Goal: Task Accomplishment & Management: Use online tool/utility

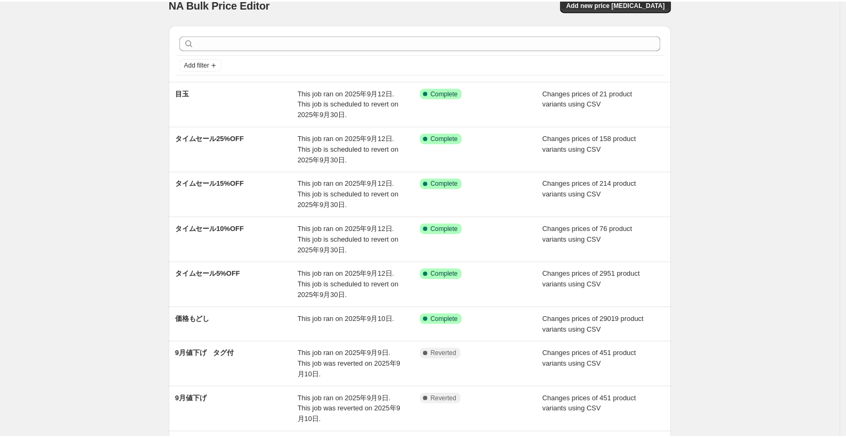
scroll to position [15, 0]
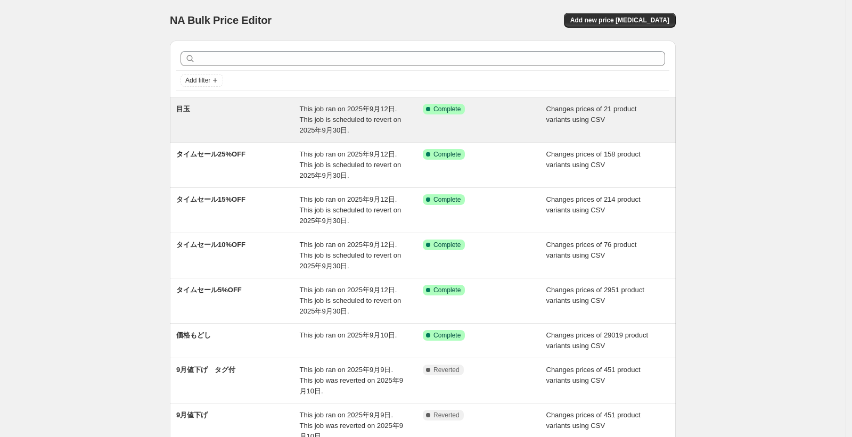
click at [331, 115] on div "This job ran on 2025年9月12日. This job is scheduled to revert on 2025年9月30日." at bounding box center [362, 120] width 124 height 32
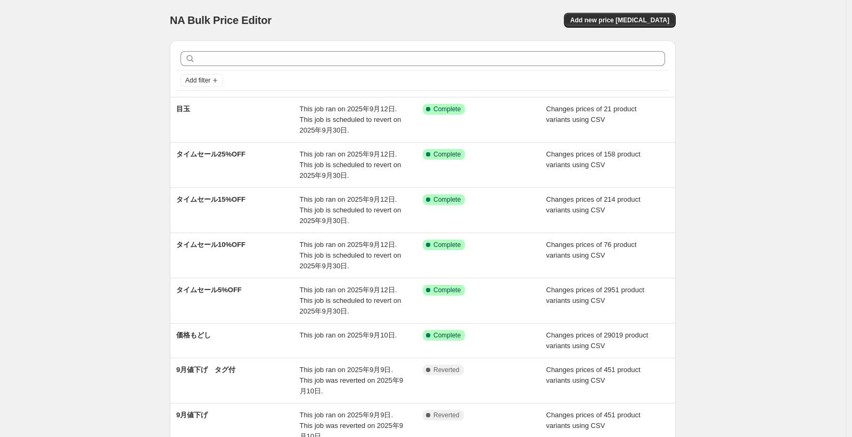
click at [345, 17] on div "NA Bulk Price Editor" at bounding box center [291, 20] width 243 height 15
click at [647, 25] on button "Add new price [MEDICAL_DATA]" at bounding box center [620, 20] width 112 height 15
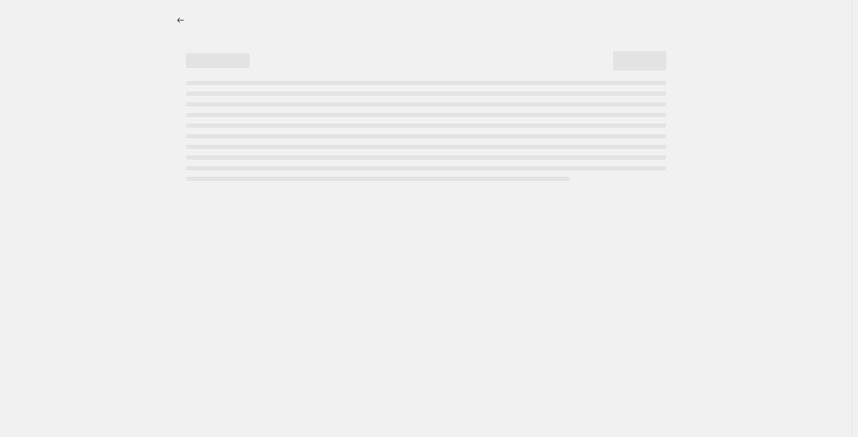
select select "percentage"
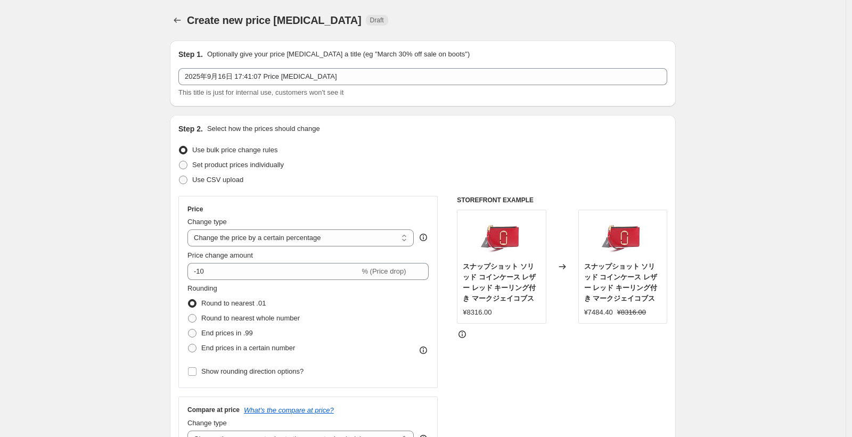
scroll to position [64, 0]
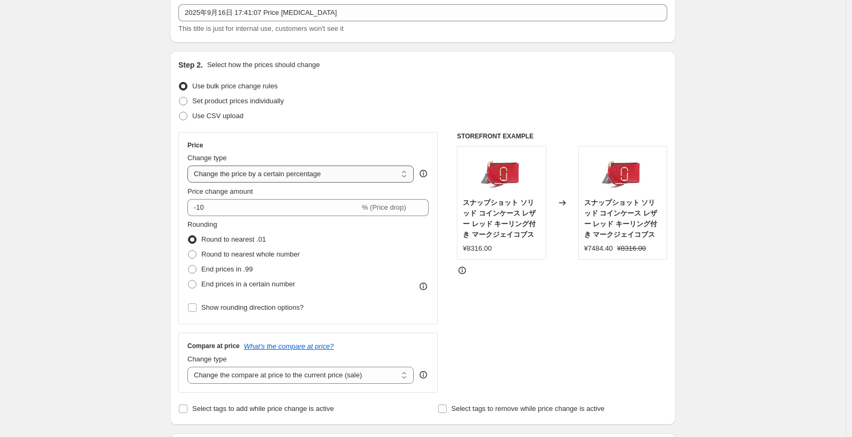
click at [348, 169] on select "Change the price to a certain amount Change the price by a certain amount Chang…" at bounding box center [300, 174] width 226 height 17
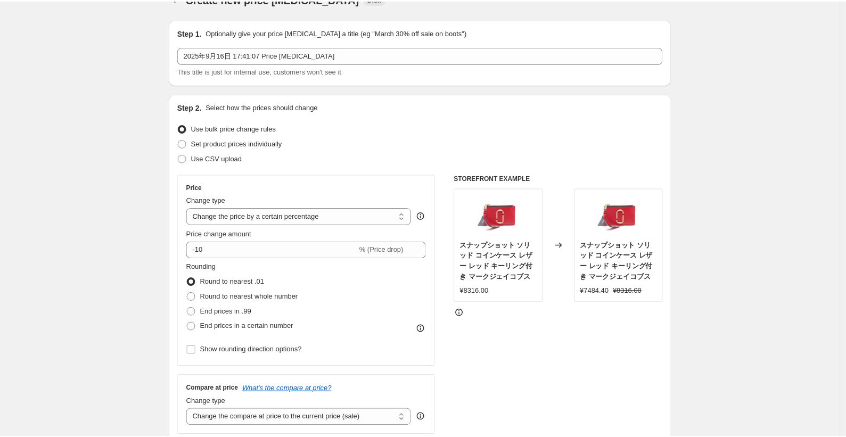
scroll to position [0, 0]
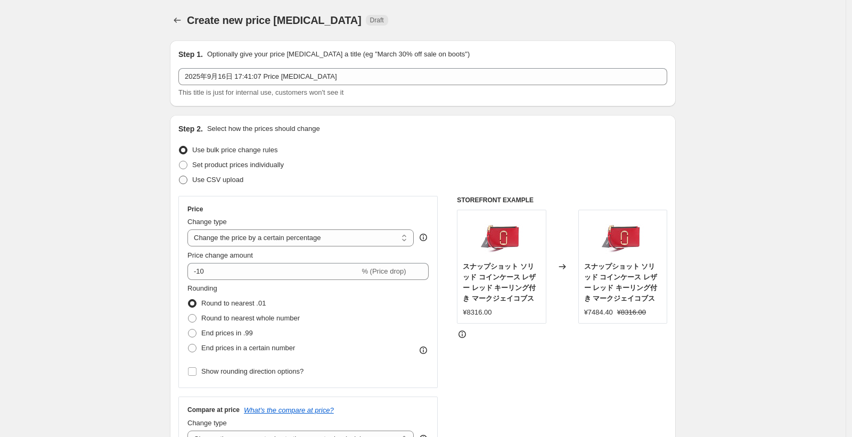
click at [210, 184] on span "Use CSV upload" at bounding box center [217, 180] width 51 height 11
click at [180, 176] on input "Use CSV upload" at bounding box center [179, 176] width 1 height 1
radio input "true"
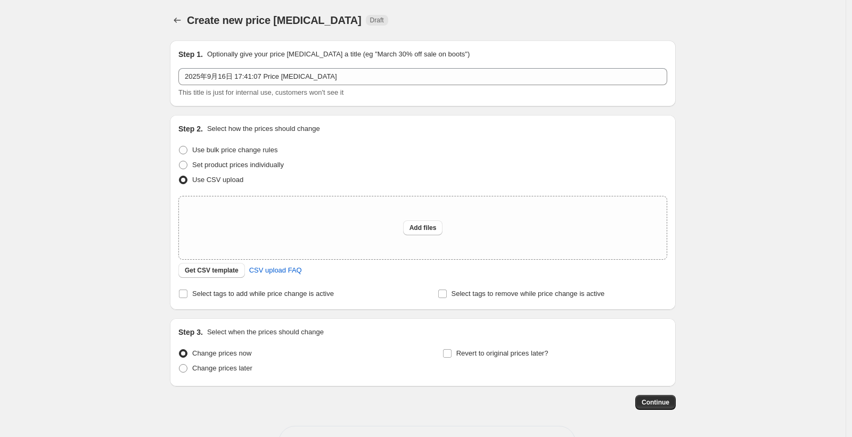
click at [149, 209] on div "Create new price change job. This page is ready Create new price change job Dra…" at bounding box center [423, 237] width 846 height 475
click at [202, 275] on button "Get CSV template" at bounding box center [211, 270] width 67 height 15
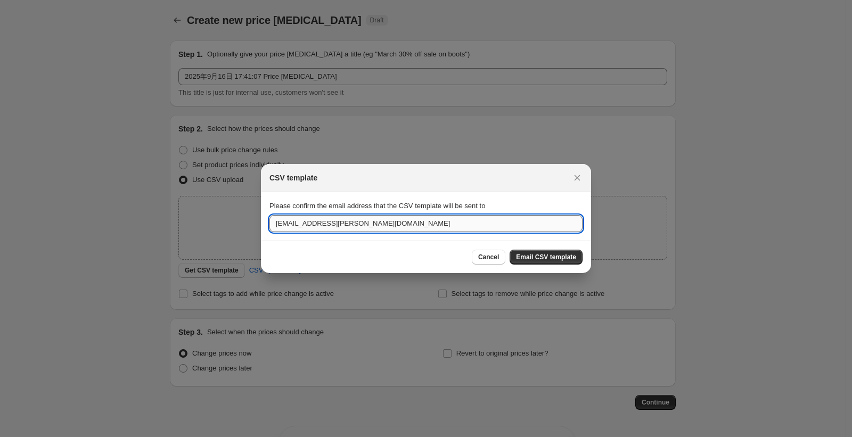
click at [345, 224] on input "syouichi.morikawa@brandoff.co.jp" at bounding box center [426, 223] width 313 height 17
drag, startPoint x: 334, startPoint y: 224, endPoint x: 231, endPoint y: 221, distance: 102.8
type input "shota.nimura.s@brandoff.co.jp"
click at [560, 256] on span "Email CSV template" at bounding box center [546, 257] width 60 height 9
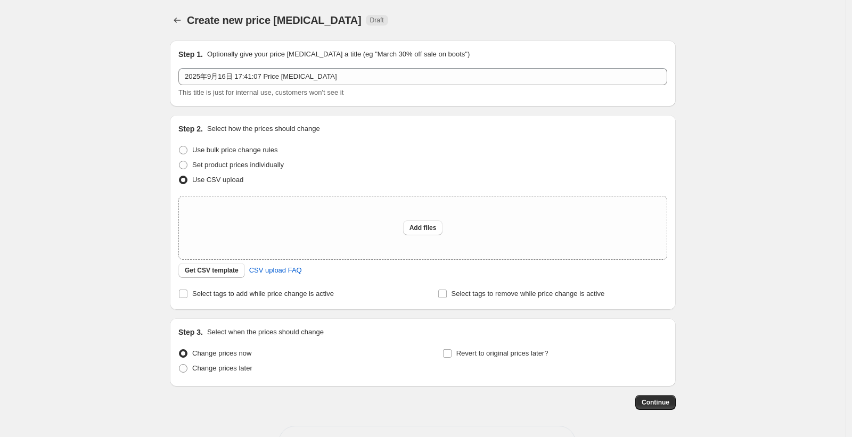
click at [132, 225] on div "Create new price change job. This page is ready Create new price change job Dra…" at bounding box center [423, 237] width 846 height 475
click at [199, 279] on div "Step 2. Select how the prices should change Use bulk price change rules Set pro…" at bounding box center [422, 213] width 489 height 178
click at [199, 277] on button "Get CSV template" at bounding box center [211, 270] width 67 height 15
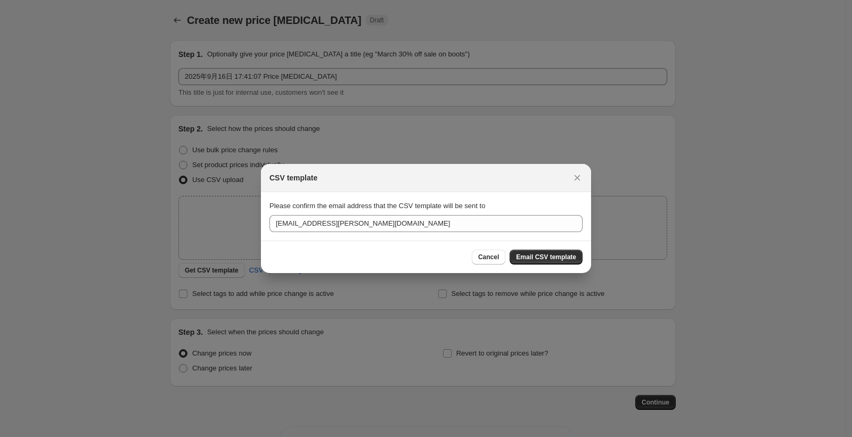
click at [562, 180] on div "CSV template" at bounding box center [417, 178] width 294 height 11
click at [577, 177] on icon "Close" at bounding box center [577, 178] width 11 height 11
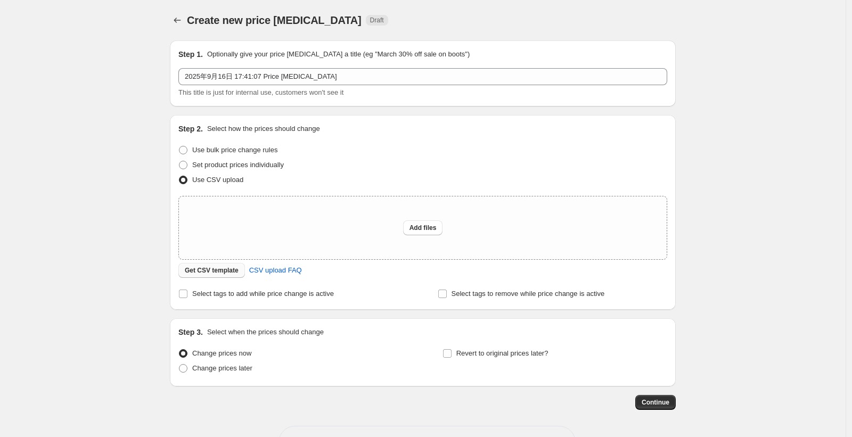
click at [196, 271] on span "Get CSV template" at bounding box center [212, 270] width 54 height 9
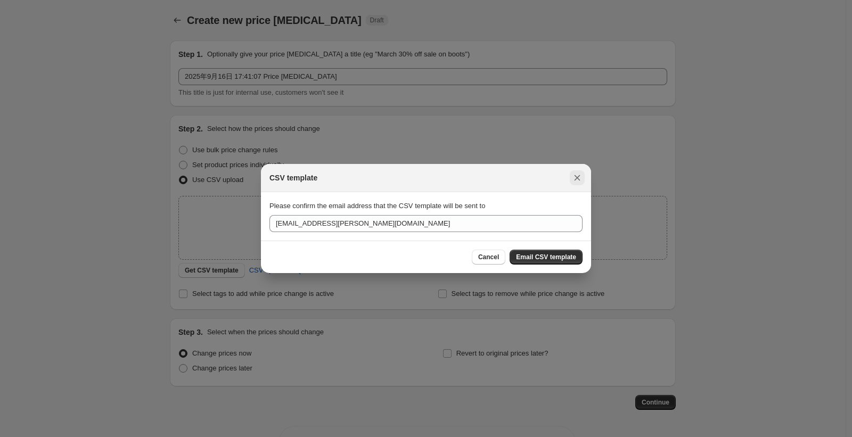
click at [575, 177] on icon "Close" at bounding box center [577, 178] width 11 height 11
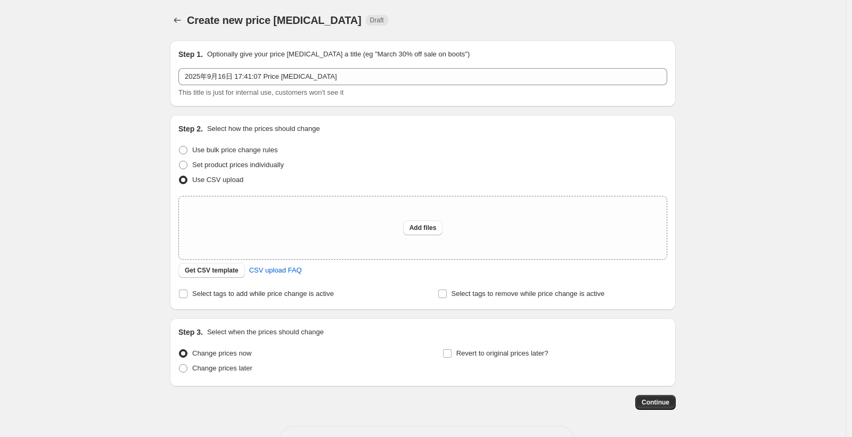
click at [38, 75] on div "Create new price change job. This page is ready Create new price change job Dra…" at bounding box center [423, 237] width 846 height 475
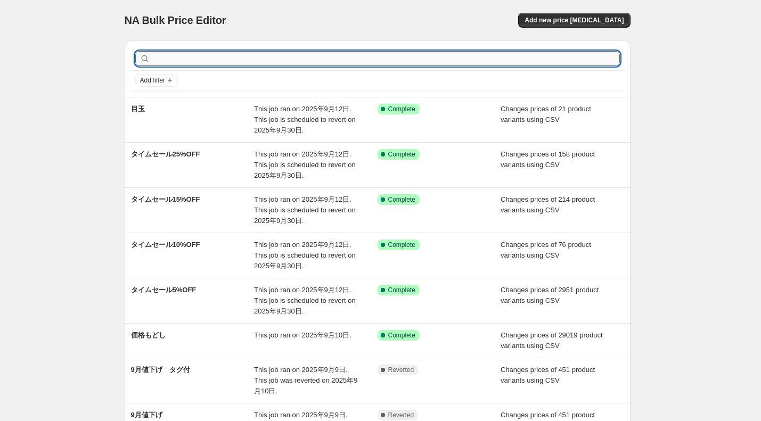
click at [231, 62] on input "text" at bounding box center [386, 58] width 468 height 15
click at [591, 29] on div "NA Bulk Price Editor. This page is ready NA Bulk Price Editor Add new price [ME…" at bounding box center [378, 20] width 506 height 40
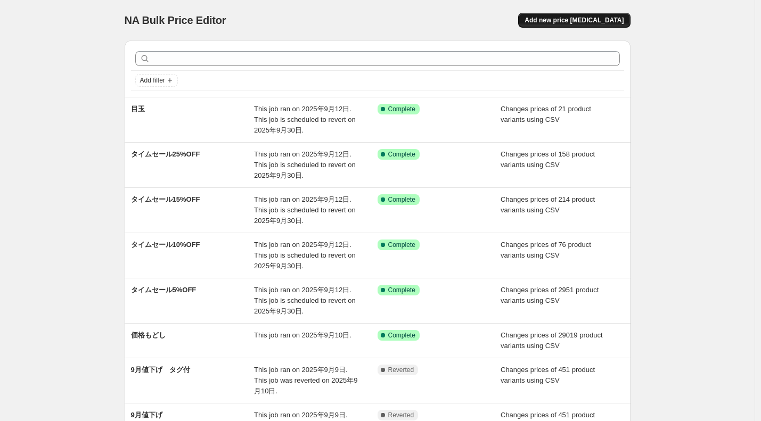
click at [584, 22] on span "Add new price [MEDICAL_DATA]" at bounding box center [574, 20] width 99 height 9
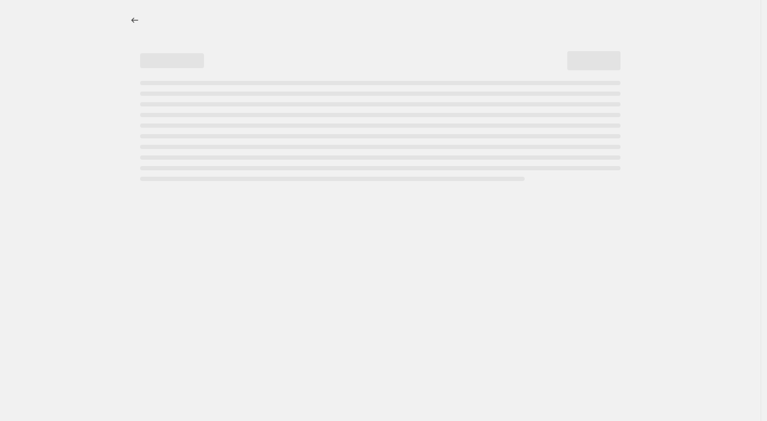
select select "percentage"
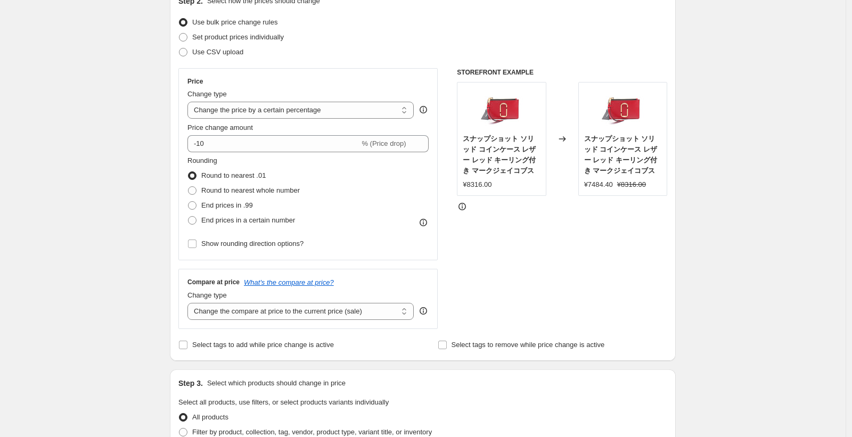
click at [212, 51] on span "Use CSV upload" at bounding box center [217, 52] width 51 height 8
click at [180, 48] on input "Use CSV upload" at bounding box center [179, 48] width 1 height 1
radio input "true"
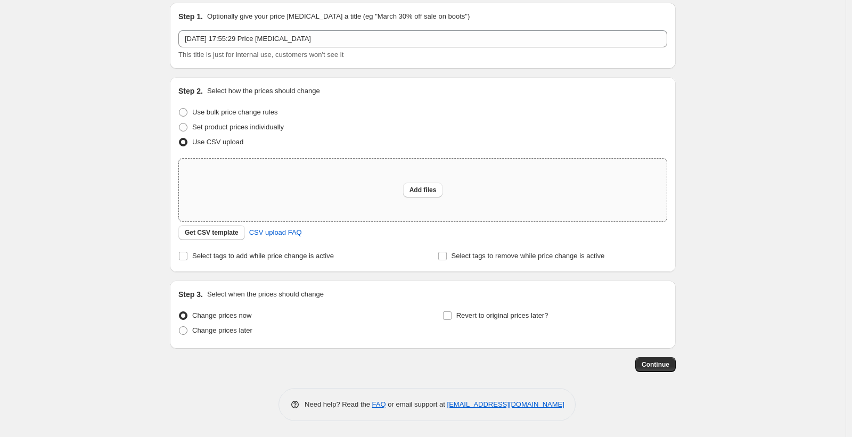
click at [332, 192] on div "Add files" at bounding box center [423, 190] width 488 height 63
click at [411, 197] on button "Add files" at bounding box center [423, 190] width 40 height 15
type input "C:\fakepath\渋谷POPUP Shopify用リスト - シート5.csv"
click at [52, 175] on div "Create new price change job. This page is ready Create new price change job Dra…" at bounding box center [423, 199] width 846 height 475
click at [403, 194] on div "Add files" at bounding box center [423, 190] width 488 height 63
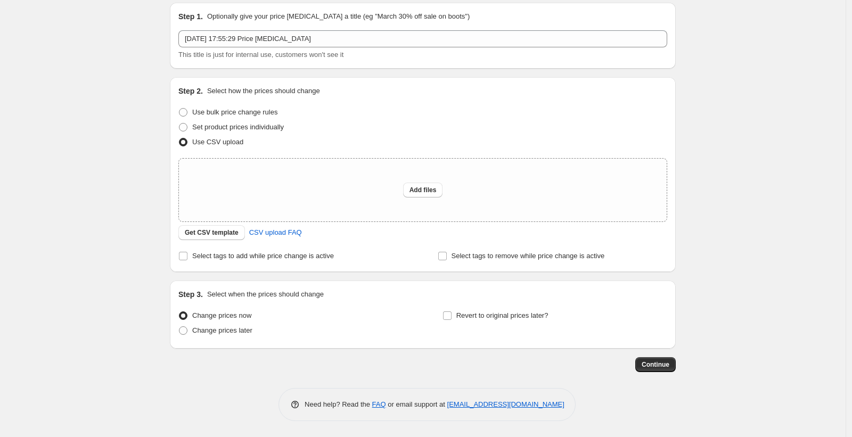
click at [136, 108] on div "Create new price change job. This page is ready Create new price change job Dra…" at bounding box center [423, 199] width 846 height 475
click at [217, 235] on span "Get CSV template" at bounding box center [212, 233] width 54 height 9
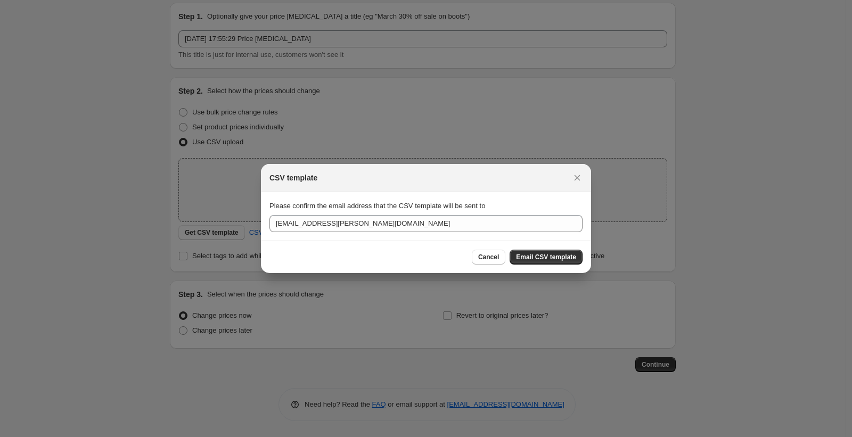
drag, startPoint x: 581, startPoint y: 178, endPoint x: 563, endPoint y: 180, distance: 18.2
click at [581, 178] on icon "Close" at bounding box center [577, 178] width 11 height 11
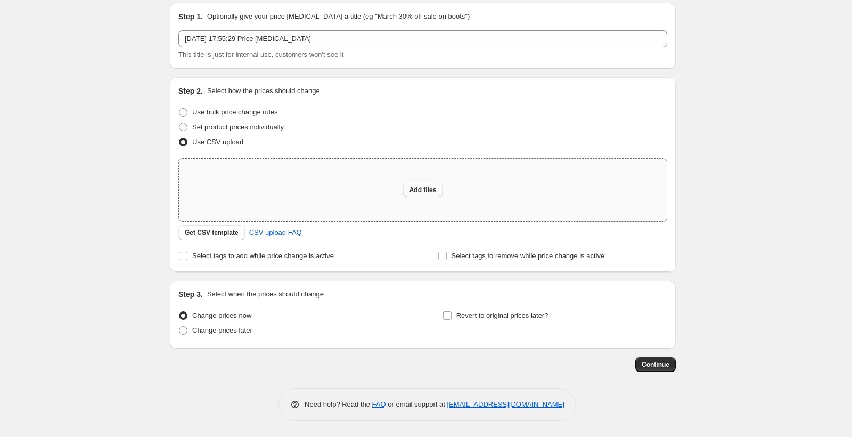
click at [431, 195] on button "Add files" at bounding box center [423, 190] width 40 height 15
type input "C:\fakepath\渋谷POPUP Shopify用リスト - シート5 (2).csv"
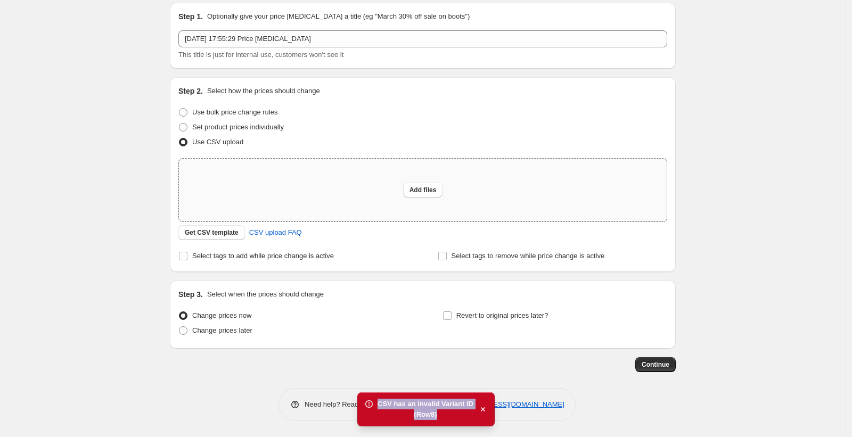
drag, startPoint x: 448, startPoint y: 413, endPoint x: 378, endPoint y: 403, distance: 71.6
click at [378, 403] on div "CSV has an invalid Variant ID (Row 8 )" at bounding box center [426, 409] width 96 height 21
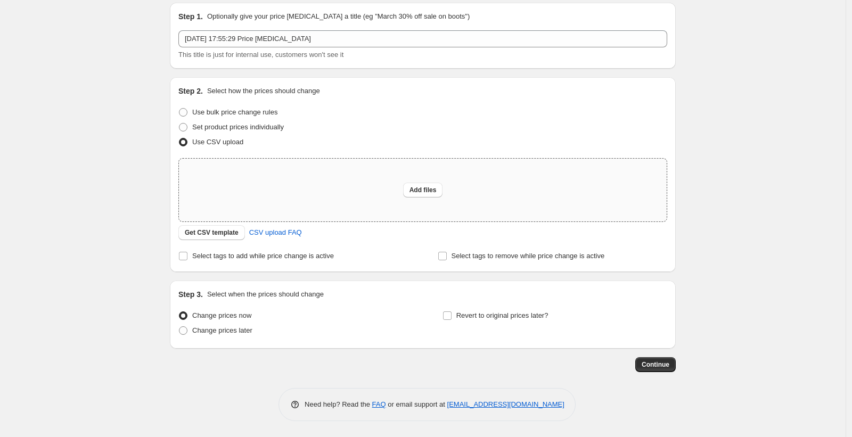
click at [84, 191] on div "Create new price change job. This page is ready Create new price change job Dra…" at bounding box center [423, 199] width 846 height 475
click at [184, 215] on div "Add files" at bounding box center [423, 190] width 488 height 63
click at [104, 89] on div "Create new price change job. This page is ready Create new price change job Dra…" at bounding box center [423, 199] width 846 height 475
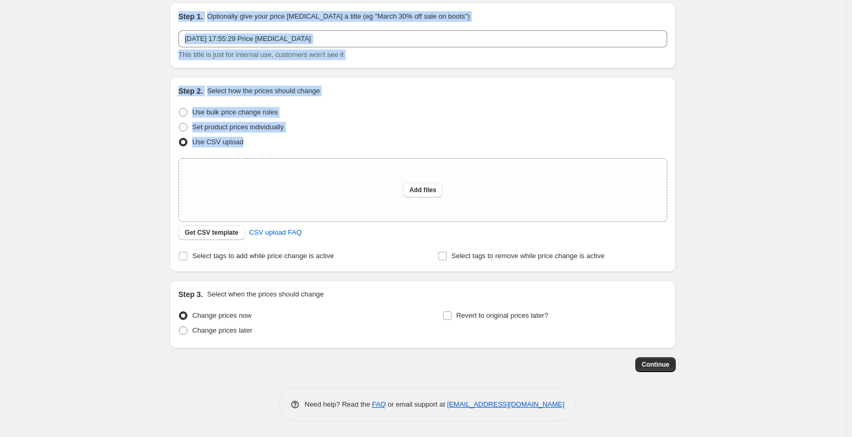
drag, startPoint x: 127, startPoint y: 21, endPoint x: 329, endPoint y: 141, distance: 234.5
click at [329, 141] on div "Create new price change job. This page is ready Create new price change job Dra…" at bounding box center [423, 199] width 846 height 475
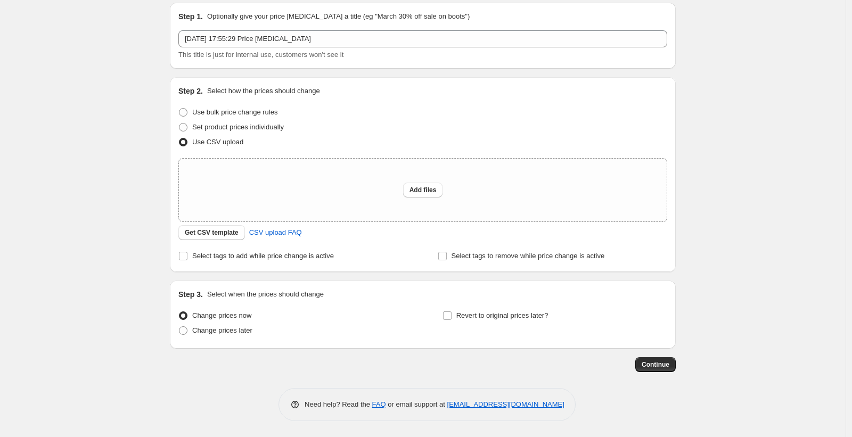
click at [329, 141] on div "Use CSV upload" at bounding box center [422, 142] width 489 height 15
click at [300, 235] on span "CSV upload FAQ" at bounding box center [275, 232] width 53 height 11
click at [122, 157] on div "Create new price change job. This page is ready Create new price change job Dra…" at bounding box center [423, 199] width 846 height 475
click at [77, 91] on div "Create new price change job. This page is ready Create new price change job Dra…" at bounding box center [423, 199] width 846 height 475
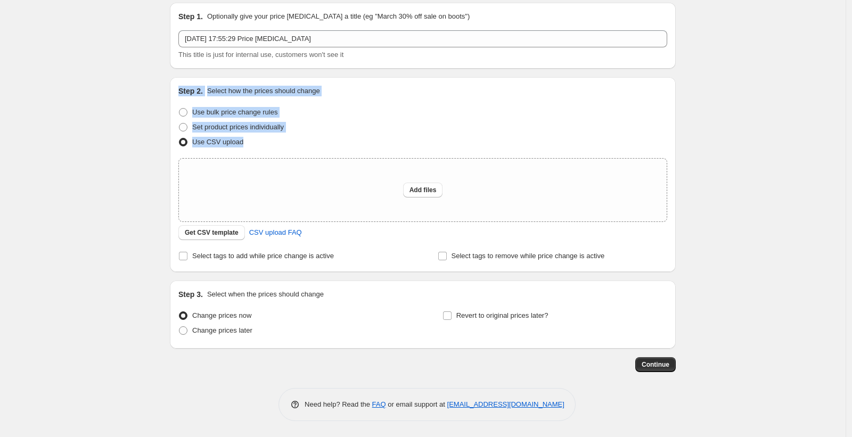
drag, startPoint x: 268, startPoint y: 144, endPoint x: 182, endPoint y: 89, distance: 102.3
click at [182, 89] on div "Step 2. Select how the prices should change Use bulk price change rules Set pro…" at bounding box center [422, 175] width 489 height 178
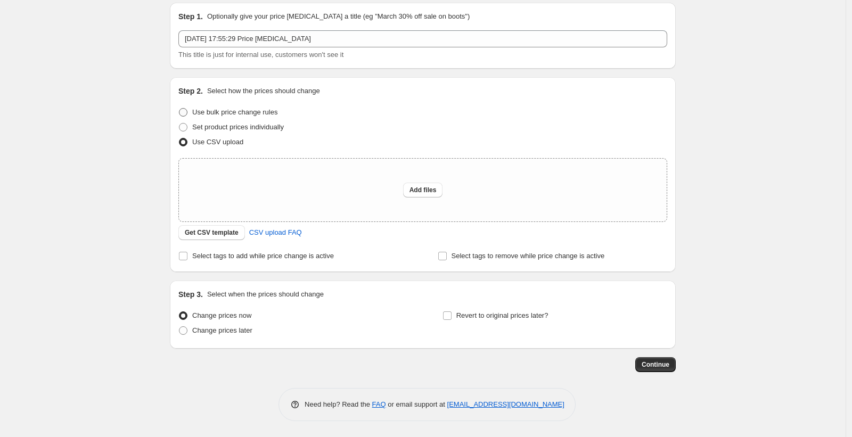
click at [238, 108] on span "Use bulk price change rules" at bounding box center [234, 112] width 85 height 8
click at [180, 108] on input "Use bulk price change rules" at bounding box center [179, 108] width 1 height 1
radio input "true"
select select "percentage"
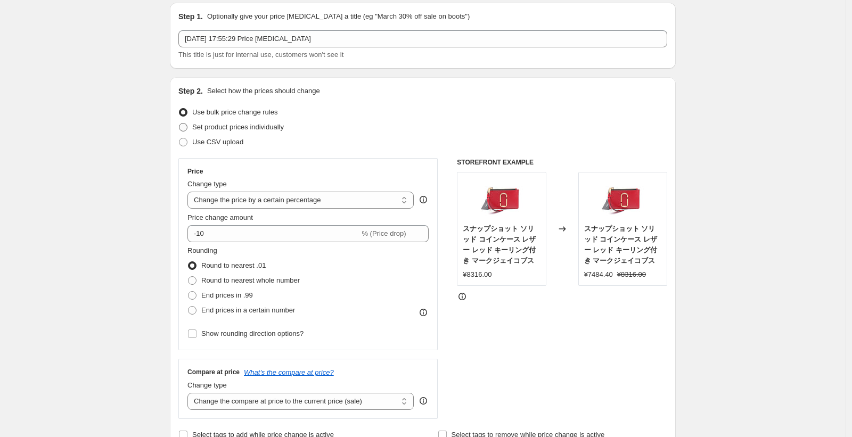
click at [211, 129] on span "Set product prices individually" at bounding box center [238, 127] width 92 height 8
click at [180, 124] on input "Set product prices individually" at bounding box center [179, 123] width 1 height 1
radio input "true"
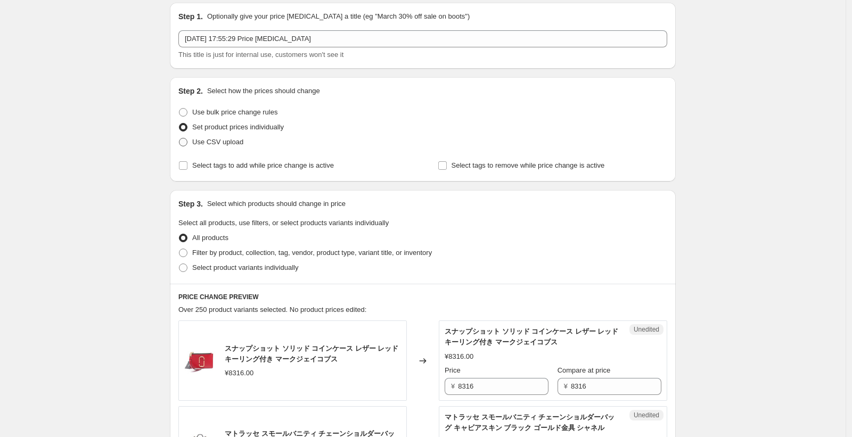
click at [211, 143] on span "Use CSV upload" at bounding box center [217, 142] width 51 height 8
click at [180, 138] on input "Use CSV upload" at bounding box center [179, 138] width 1 height 1
radio input "true"
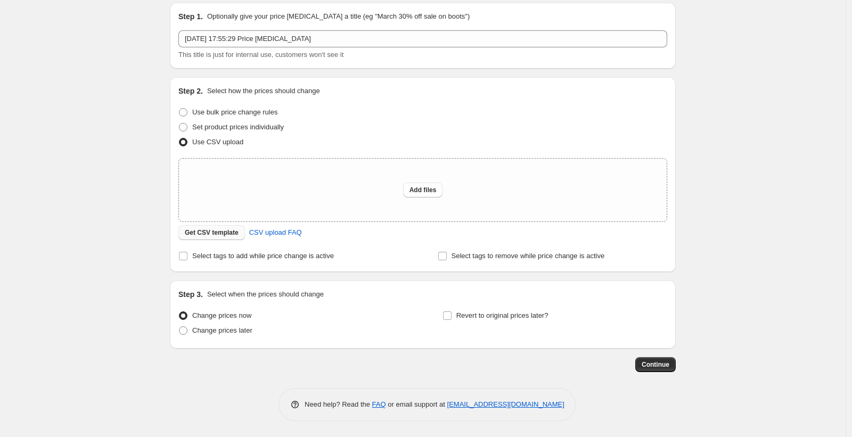
click at [214, 240] on button "Get CSV template" at bounding box center [211, 232] width 67 height 15
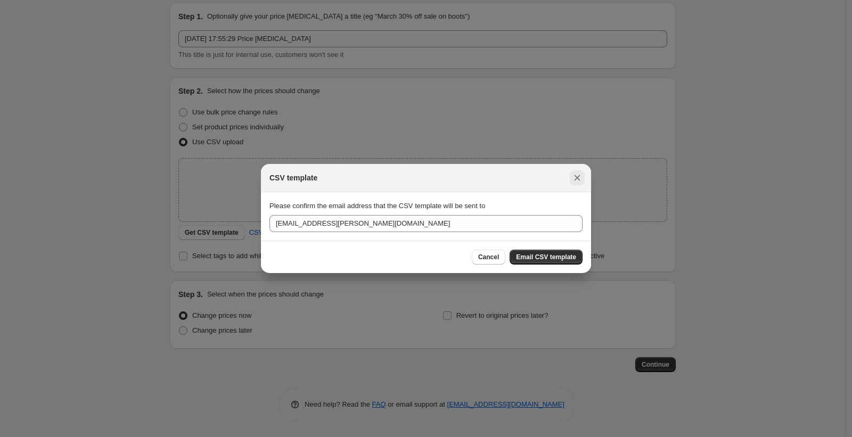
click at [576, 176] on icon "Close" at bounding box center [578, 178] width 6 height 6
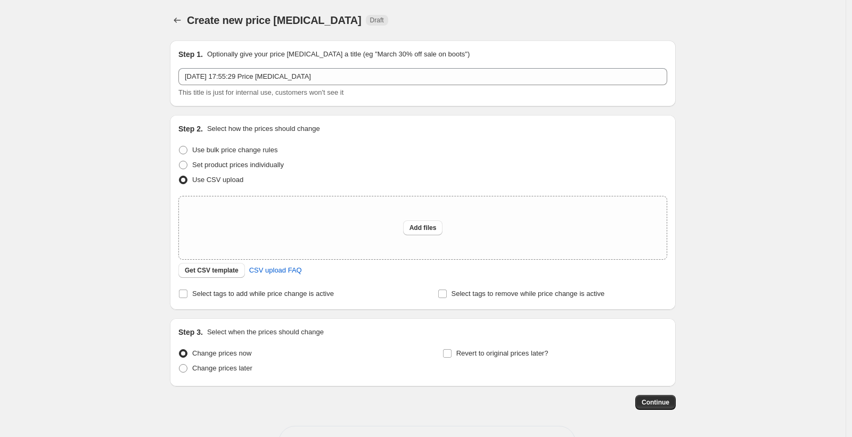
scroll to position [38, 0]
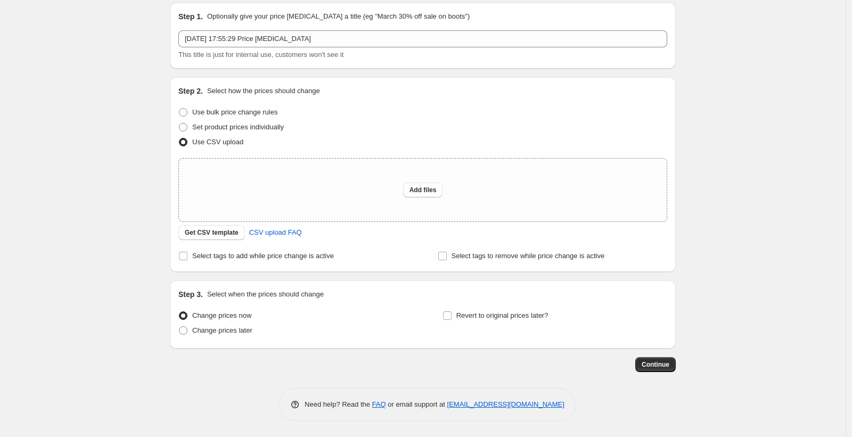
click at [120, 148] on div "Create new price change job. This page is ready Create new price change job Dra…" at bounding box center [423, 199] width 846 height 475
click at [120, 72] on div "Create new price change job. This page is ready Create new price change job Dra…" at bounding box center [423, 199] width 846 height 475
click at [236, 232] on span "Get CSV template" at bounding box center [212, 233] width 54 height 9
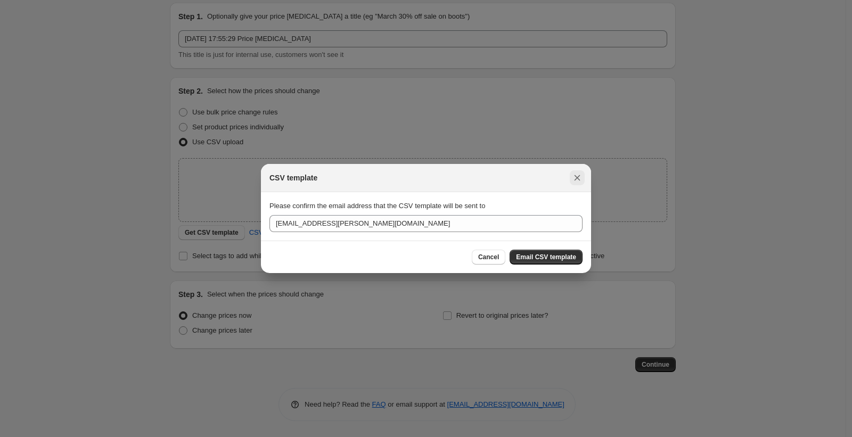
click at [571, 178] on button "Close" at bounding box center [577, 177] width 15 height 15
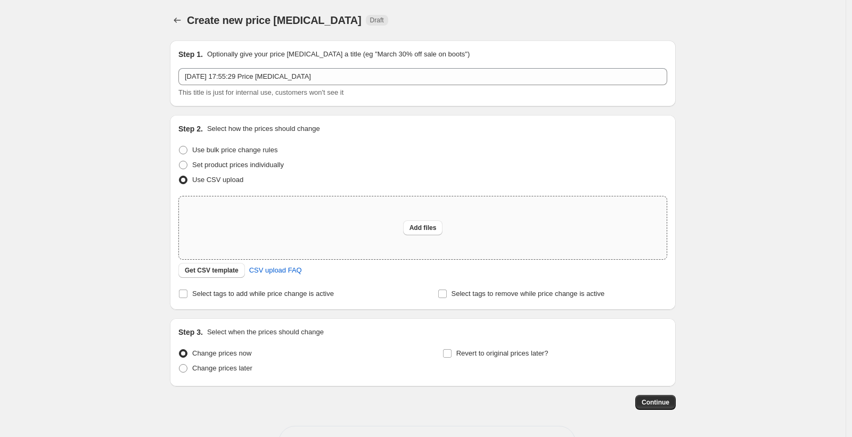
scroll to position [38, 0]
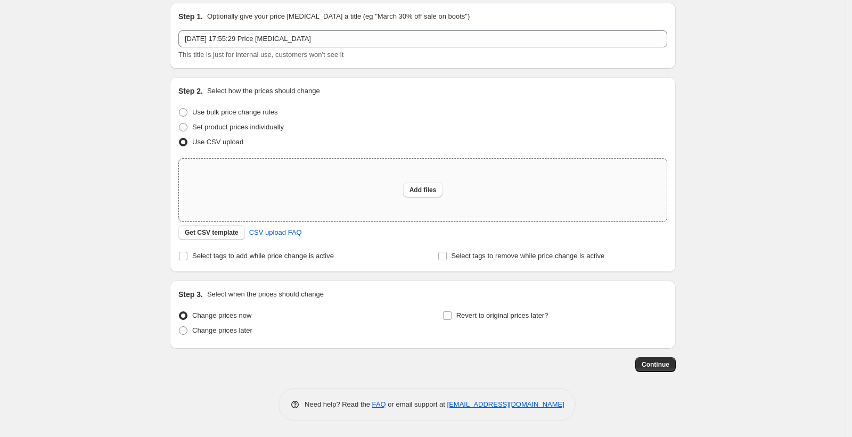
click at [425, 200] on div "Add files" at bounding box center [423, 190] width 488 height 63
type input "C:\fakepath\無題のスプレッドシート - シート5.csv"
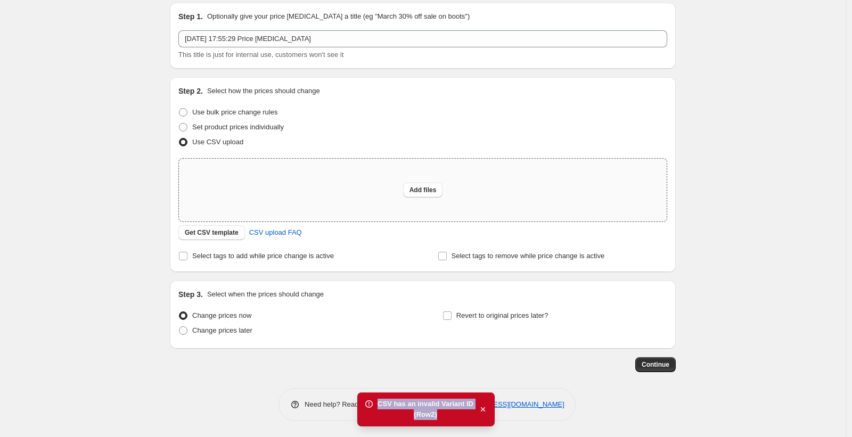
drag, startPoint x: 469, startPoint y: 422, endPoint x: 368, endPoint y: 403, distance: 102.9
click at [368, 403] on div "CSV has an invalid Variant ID (Row 2 )" at bounding box center [425, 410] width 137 height 34
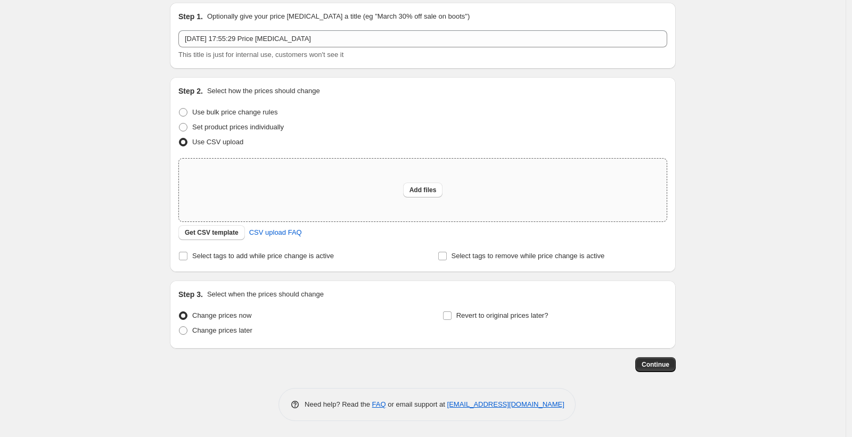
copy div "CSV has an invalid Variant ID (Row 2 )"
click at [415, 190] on span "Add files" at bounding box center [423, 190] width 27 height 9
type input "C:\fakepath\無題のスプレッドシート - シート5.csv"
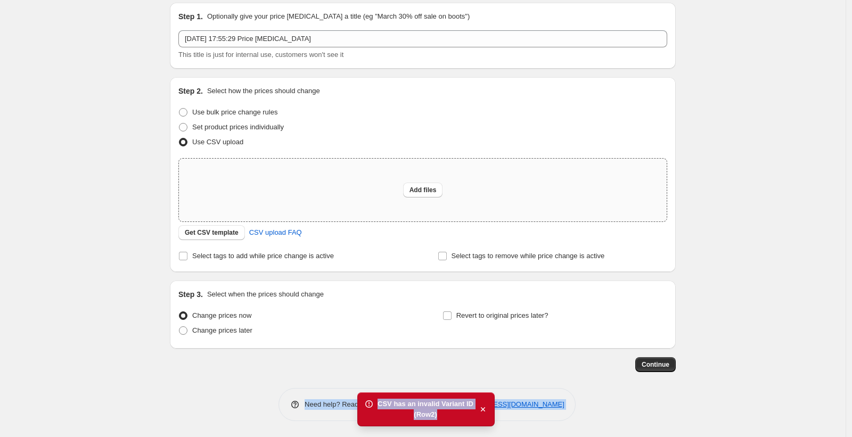
drag, startPoint x: 451, startPoint y: 420, endPoint x: 378, endPoint y: 390, distance: 78.8
click at [378, 390] on div "Home Settings Plans Skip to content Create new price change job. This page is r…" at bounding box center [426, 199] width 852 height 475
copy div "Need help? Read the FAQ or email support at support+a48322@northern-apps.com CS…"
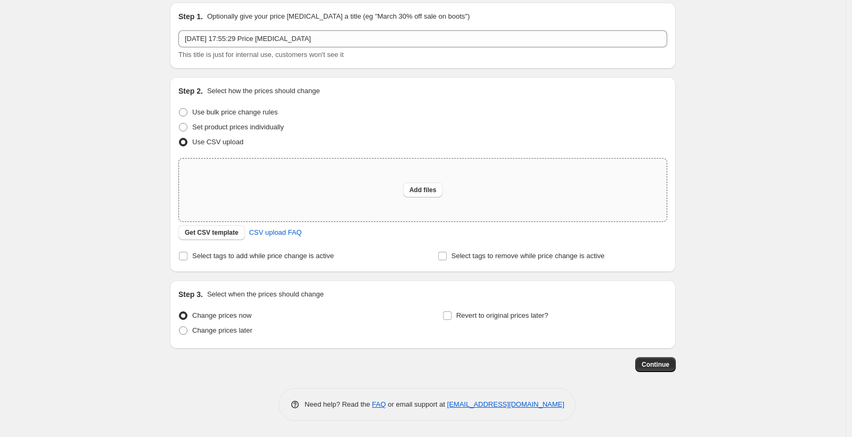
click at [128, 143] on div "Create new price change job. This page is ready Create new price change job Dra…" at bounding box center [423, 199] width 846 height 475
drag, startPoint x: 127, startPoint y: 125, endPoint x: 265, endPoint y: 184, distance: 150.3
click at [150, 130] on div "Create new price change job. This page is ready Create new price change job Dra…" at bounding box center [423, 199] width 846 height 475
click at [418, 188] on span "Add files" at bounding box center [423, 190] width 27 height 9
type input "C:\fakepath\無題のスプレッドシート - シート5 のコピー.csv"
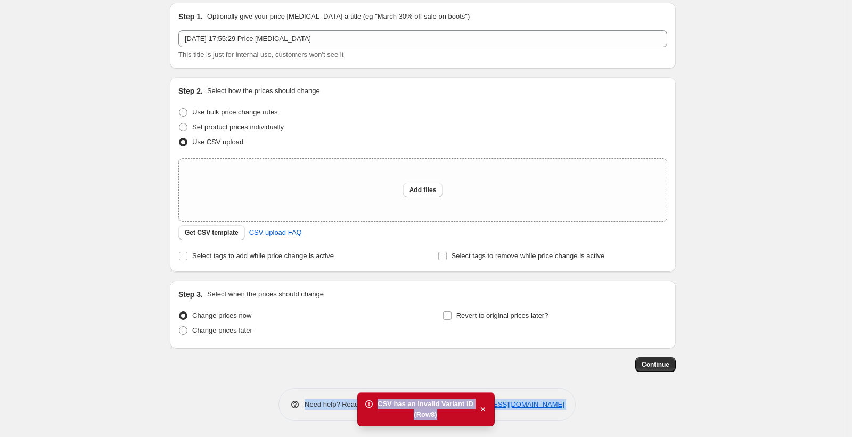
drag, startPoint x: 450, startPoint y: 419, endPoint x: 303, endPoint y: 349, distance: 162.5
click at [304, 354] on div "Home Settings Plans Skip to content Create new price change job. This page is r…" at bounding box center [426, 199] width 852 height 475
click at [415, 402] on div "CSV has an invalid Variant ID" at bounding box center [426, 404] width 96 height 11
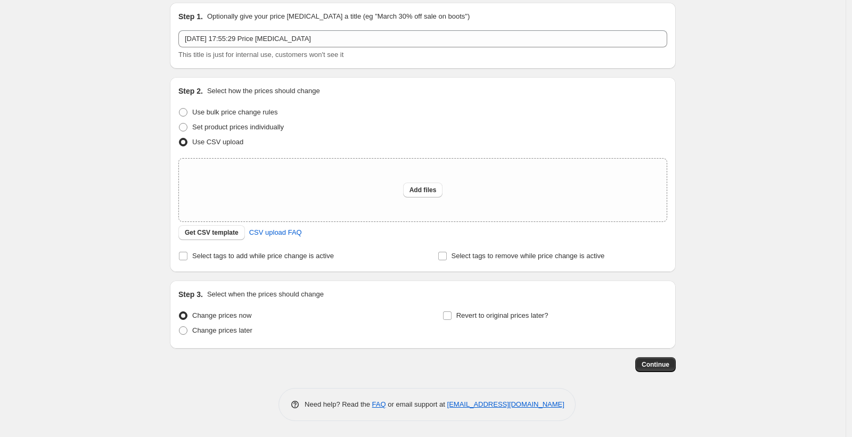
drag, startPoint x: 443, startPoint y: 416, endPoint x: 368, endPoint y: 399, distance: 77.4
click at [132, 278] on div "Create new price change job. This page is ready Create new price change job Dra…" at bounding box center [423, 199] width 846 height 475
click at [159, 219] on div "Create new price change job. This page is ready Create new price change job Dra…" at bounding box center [423, 199] width 846 height 475
click at [130, 165] on div "Create new price change job. This page is ready Create new price change job Dra…" at bounding box center [423, 199] width 846 height 475
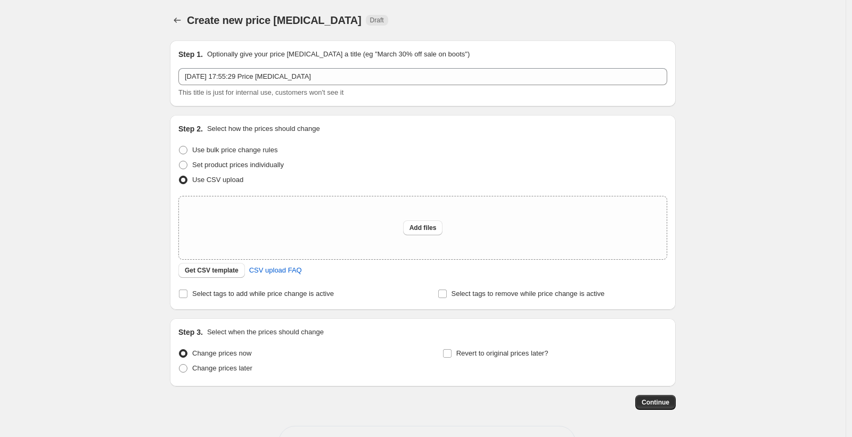
click at [83, 107] on div "Create new price change job. This page is ready Create new price change job Dra…" at bounding box center [423, 237] width 846 height 475
click at [98, 46] on div "Create new price change job. This page is ready Create new price change job Dra…" at bounding box center [423, 237] width 846 height 475
drag, startPoint x: 112, startPoint y: 129, endPoint x: 116, endPoint y: 134, distance: 6.1
click at [112, 129] on div "Create new price change job. This page is ready Create new price change job Dra…" at bounding box center [423, 237] width 846 height 475
click at [446, 222] on div "Add files" at bounding box center [423, 228] width 488 height 63
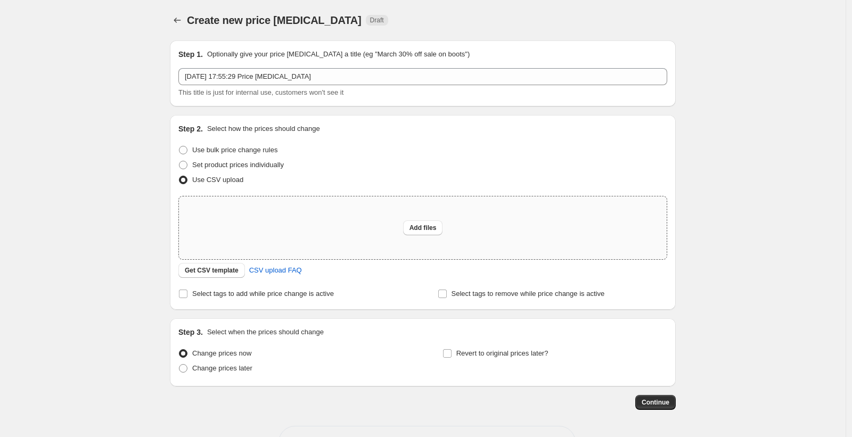
type input "C:\fakepath\無題のスプレッドシート - シート5.csv"
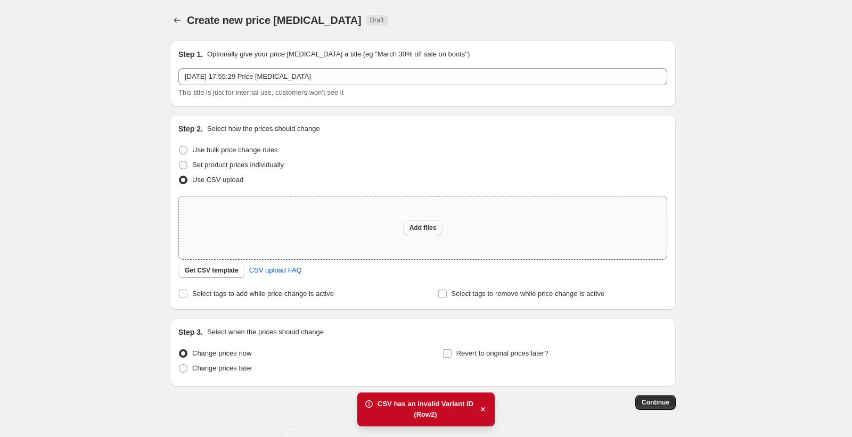
click at [443, 232] on button "Add files" at bounding box center [423, 228] width 40 height 15
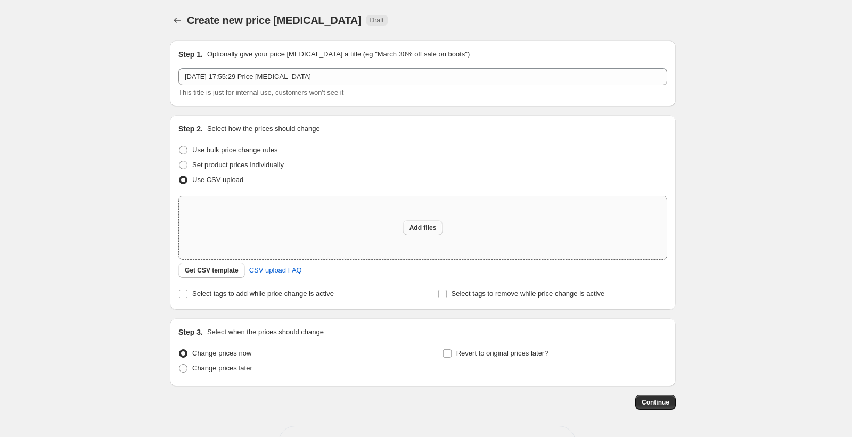
type input "C:\fakepath\無題のスプレッドシート - シート2 (3).csv"
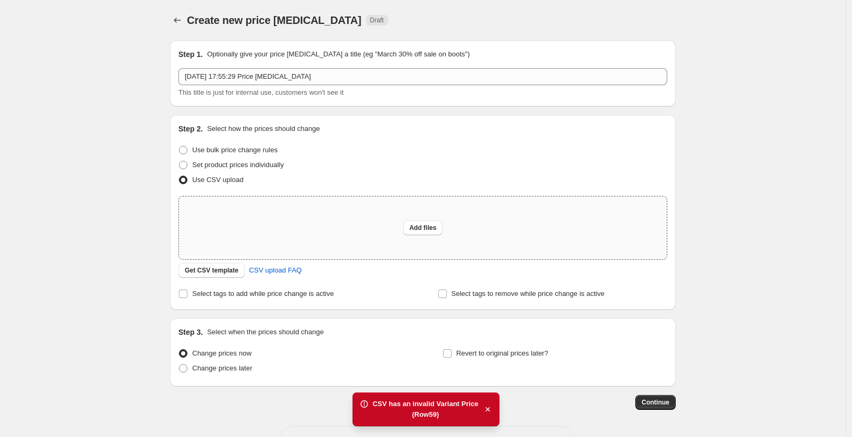
click at [107, 185] on div "Create new price change job. This page is ready Create new price change job Dra…" at bounding box center [423, 237] width 846 height 475
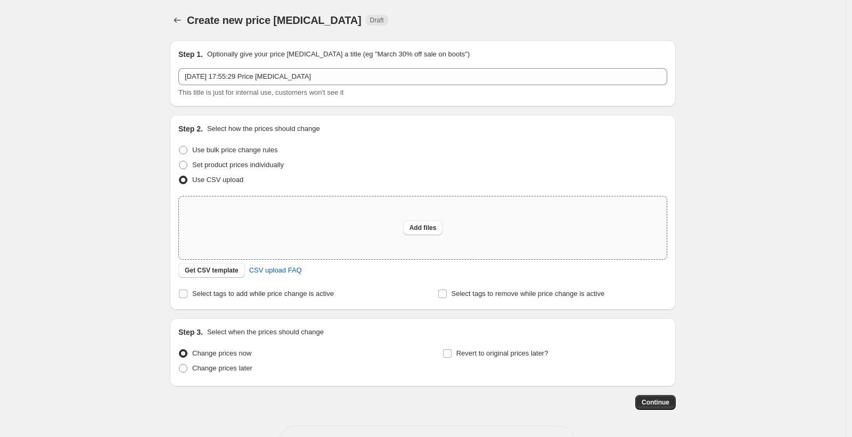
click at [149, 151] on div "Create new price change job. This page is ready Create new price change job Dra…" at bounding box center [423, 237] width 846 height 475
drag, startPoint x: 705, startPoint y: 150, endPoint x: 690, endPoint y: 150, distance: 14.4
click at [705, 150] on div "Create new price change job. This page is ready Create new price change job Dra…" at bounding box center [423, 237] width 846 height 475
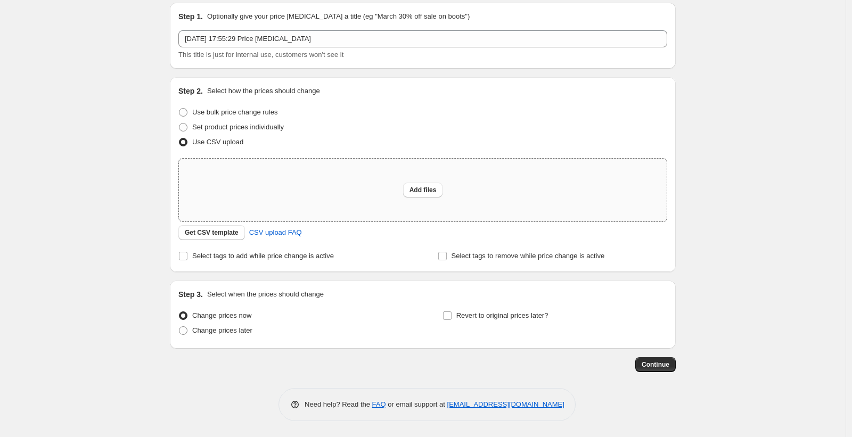
click at [135, 198] on div "Create new price change job. This page is ready Create new price change job Dra…" at bounding box center [423, 199] width 846 height 475
click at [154, 241] on div "Create new price change job. This page is ready Create new price change job Dra…" at bounding box center [423, 199] width 846 height 475
click at [96, 96] on div "Create new price change job. This page is ready Create new price change job Dra…" at bounding box center [423, 199] width 846 height 475
click at [157, 203] on div "Create new price change job. This page is ready Create new price change job Dra…" at bounding box center [423, 199] width 846 height 475
click at [124, 247] on div "Create new price change job. This page is ready Create new price change job Dra…" at bounding box center [423, 199] width 846 height 475
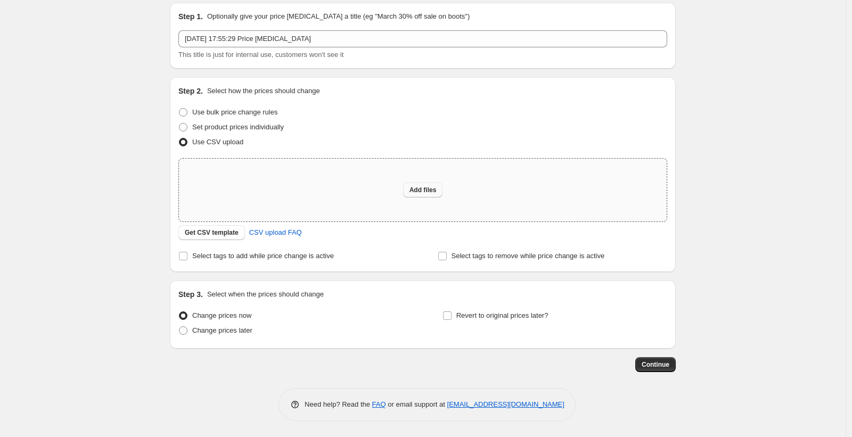
click at [423, 190] on span "Add files" at bounding box center [423, 190] width 27 height 9
click at [414, 188] on span "Add files" at bounding box center [423, 190] width 27 height 9
type input "C:\fakepath\無題のスプレッドシート - シート5 のコピー のコピー.csv"
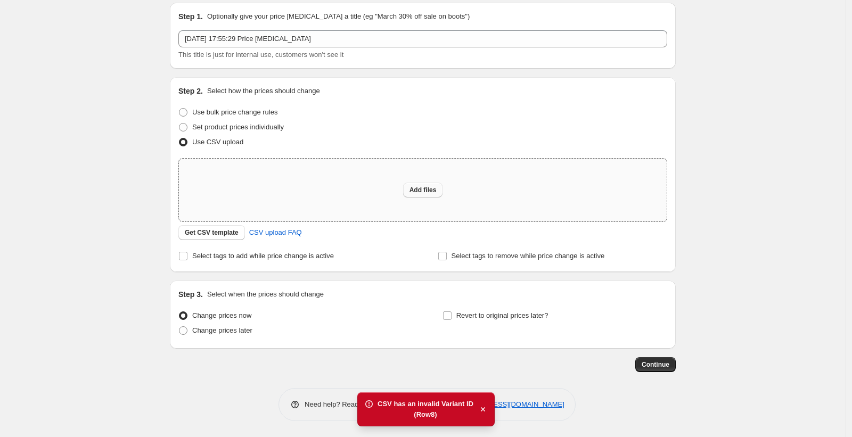
click at [423, 193] on span "Add files" at bounding box center [423, 190] width 27 height 9
type input "C:\fakepath\無題のスプレッドシート - シート2 (3).csv"
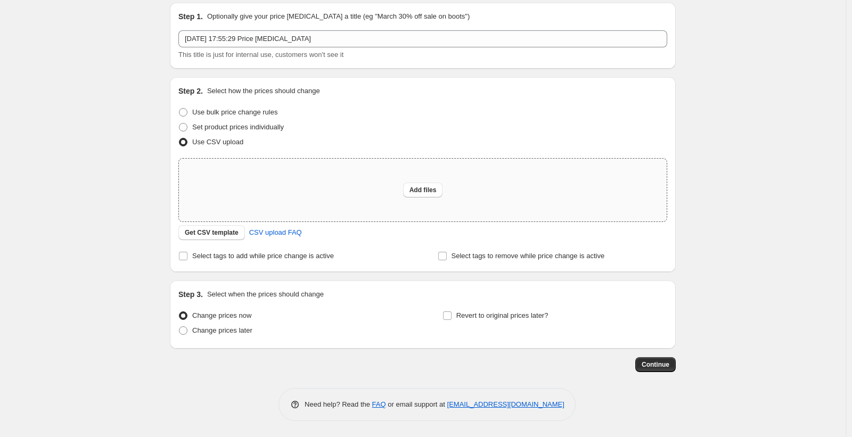
click at [403, 184] on div "Add files" at bounding box center [423, 190] width 488 height 63
type input "C:\fakepath\無題のスプレッドシート - シート2 (3).csv"
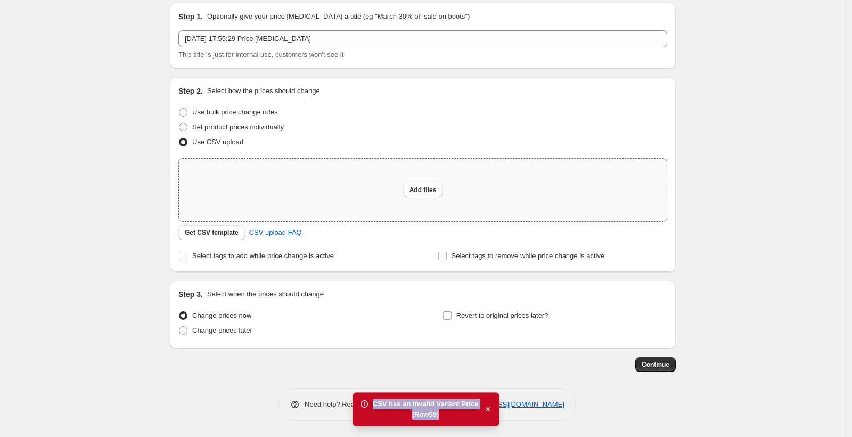
drag, startPoint x: 459, startPoint y: 422, endPoint x: 339, endPoint y: 379, distance: 127.6
click at [376, 386] on div "Home Settings Plans Skip to content Create new price change job. This page is r…" at bounding box center [426, 199] width 852 height 475
click at [487, 407] on icon "button" at bounding box center [488, 409] width 11 height 11
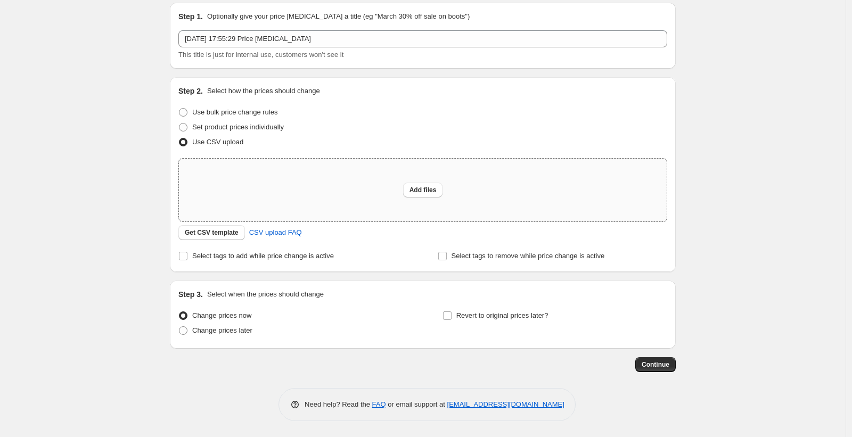
click at [122, 151] on div "Create new price change job. This page is ready Create new price change job Dra…" at bounding box center [423, 199] width 846 height 475
click at [110, 116] on div "Create new price change job. This page is ready Create new price change job Dra…" at bounding box center [423, 199] width 846 height 475
click at [431, 188] on span "Add files" at bounding box center [423, 190] width 27 height 9
type input "C:\fakepath\無題のスプレッドシート - シート5 のコピー のコピー.csv"
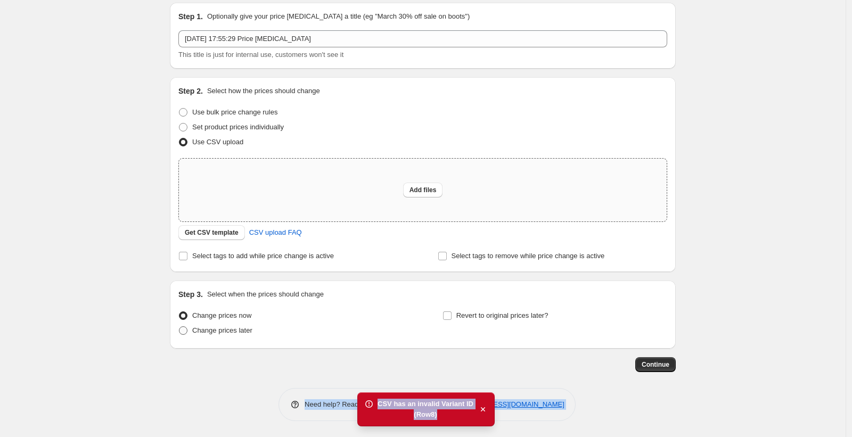
drag, startPoint x: 467, startPoint y: 420, endPoint x: 252, endPoint y: 323, distance: 235.8
click at [354, 358] on div "Home Settings Plans Skip to content Create new price change job. This page is r…" at bounding box center [426, 199] width 852 height 475
click at [422, 407] on div "CSV has an invalid Variant ID" at bounding box center [426, 404] width 96 height 11
drag, startPoint x: 444, startPoint y: 419, endPoint x: 378, endPoint y: 402, distance: 68.3
click at [378, 402] on div "CSV has an invalid Variant ID (Row 8 )" at bounding box center [426, 409] width 96 height 21
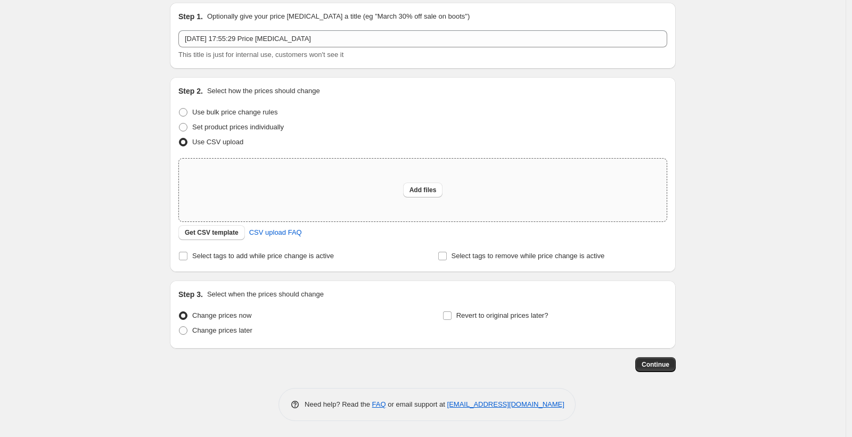
click at [99, 134] on div "Create new price change job. This page is ready Create new price change job Dra…" at bounding box center [423, 199] width 846 height 475
click at [47, 158] on div "Create new price change job. This page is ready Create new price change job Dra…" at bounding box center [423, 199] width 846 height 475
click at [136, 244] on div "Create new price change job. This page is ready Create new price change job Dra…" at bounding box center [423, 199] width 846 height 475
click at [296, 231] on span "CSV upload FAQ" at bounding box center [275, 232] width 53 height 11
click at [425, 188] on span "Add files" at bounding box center [423, 190] width 27 height 9
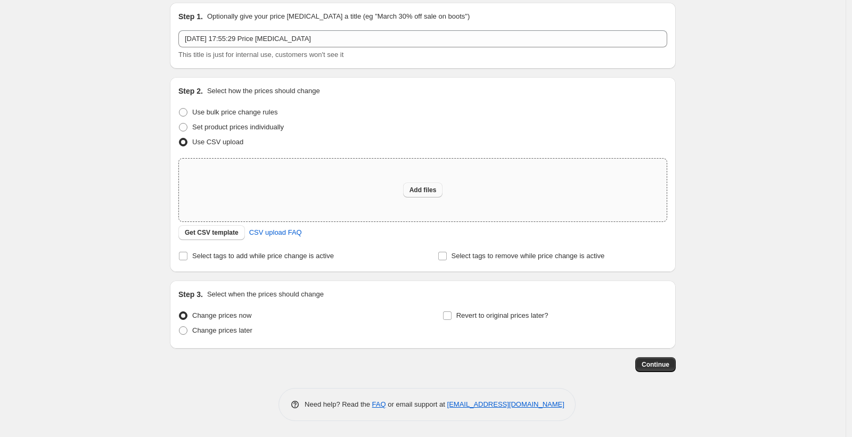
type input "C:\fakepath\Bulkエディタ - シート5 のコピー.csv"
click at [419, 191] on span "Add files" at bounding box center [423, 190] width 27 height 9
type input "C:\fakepath\Bulkエディタ - シート2.csv"
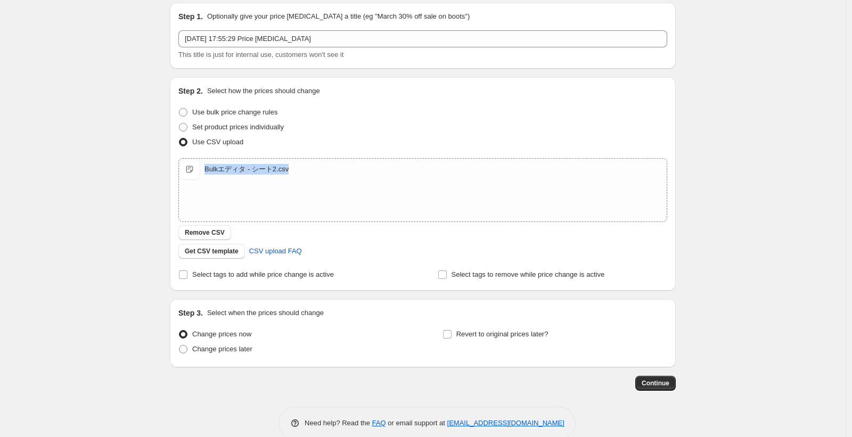
drag, startPoint x: 317, startPoint y: 172, endPoint x: 141, endPoint y: 171, distance: 176.3
click at [141, 171] on div "Create new price change job. This page is ready Create new price change job Dra…" at bounding box center [423, 209] width 846 height 494
click at [133, 178] on div "Create new price change job. This page is ready Create new price change job Dra…" at bounding box center [423, 209] width 846 height 494
click at [80, 185] on div "Create new price change job. This page is ready Create new price change job Dra…" at bounding box center [423, 209] width 846 height 494
click at [110, 259] on div "Create new price change job. This page is ready Create new price change job Dra…" at bounding box center [423, 209] width 846 height 494
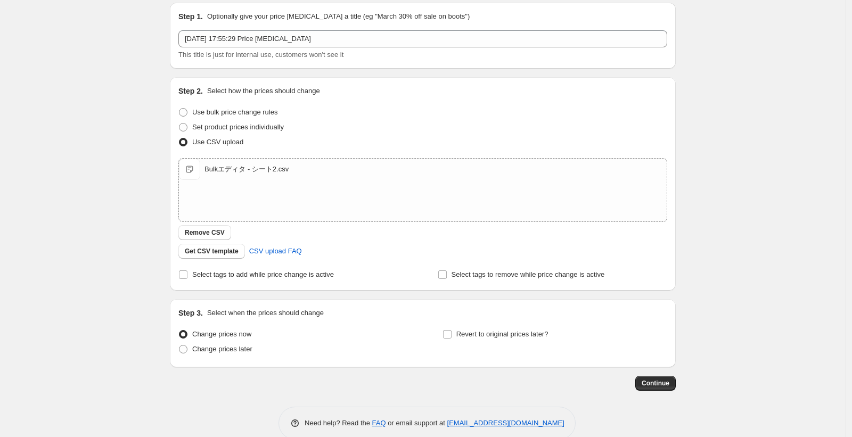
click at [213, 332] on span "Change prices now" at bounding box center [221, 334] width 59 height 8
click at [180, 331] on input "Change prices now" at bounding box center [179, 330] width 1 height 1
click at [214, 278] on span "Select tags to add while price change is active" at bounding box center [263, 275] width 142 height 8
click at [187, 278] on input "Select tags to add while price change is active" at bounding box center [183, 275] width 9 height 9
checkbox input "true"
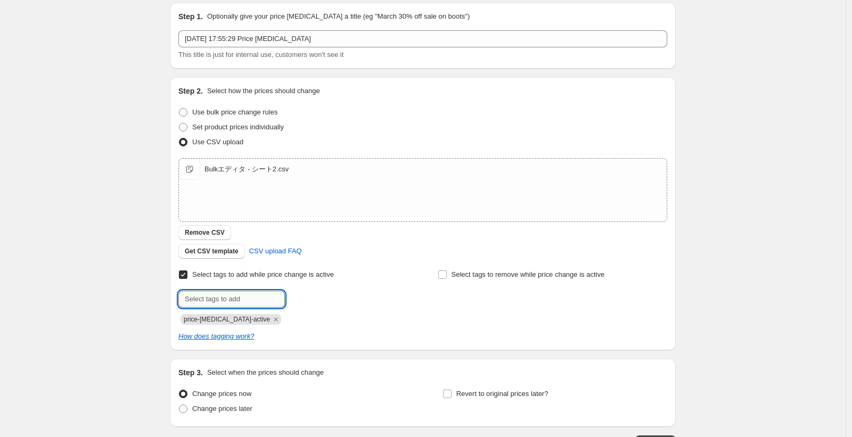
click at [214, 307] on input "text" at bounding box center [231, 299] width 107 height 17
click at [225, 297] on input "text" at bounding box center [231, 299] width 107 height 17
type input "s"
type input "S"
type input "s"
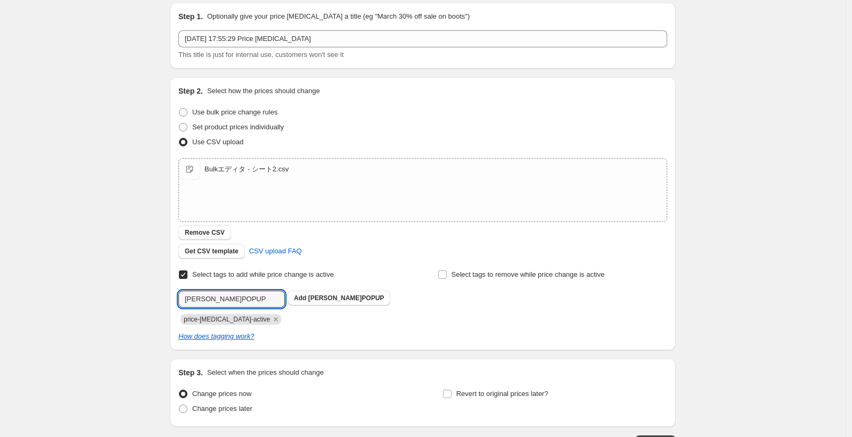
type input "渋谷POPUP"
click at [89, 272] on div "Create new price change job. This page is ready Create new price change job Dra…" at bounding box center [423, 238] width 846 height 553
click at [300, 299] on b "Add" at bounding box center [300, 298] width 12 height 7
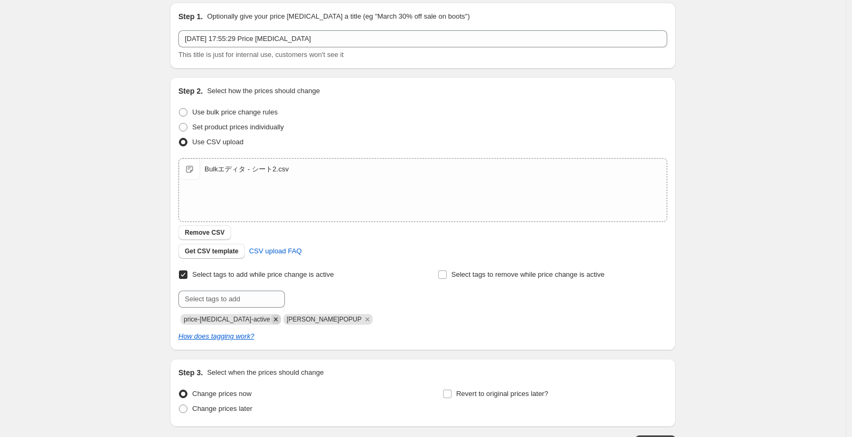
click at [271, 321] on icon "Remove price-change-job-active" at bounding box center [276, 320] width 10 height 10
click at [139, 298] on div "Create new price change job. This page is ready Create new price change job Dra…" at bounding box center [423, 238] width 846 height 553
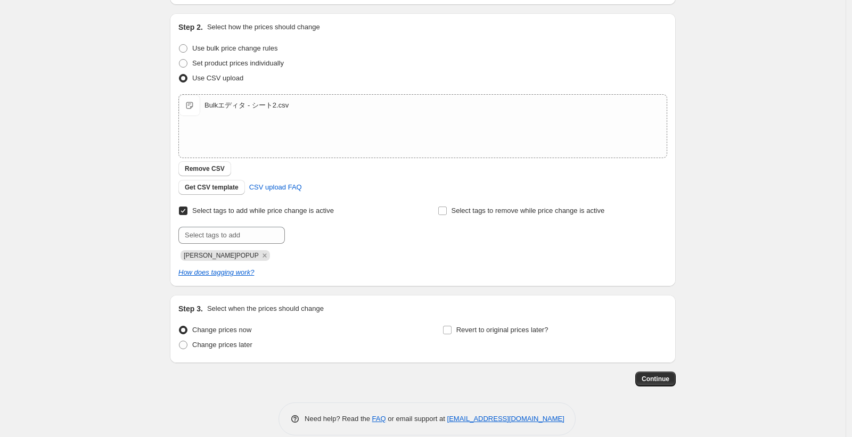
scroll to position [116, 0]
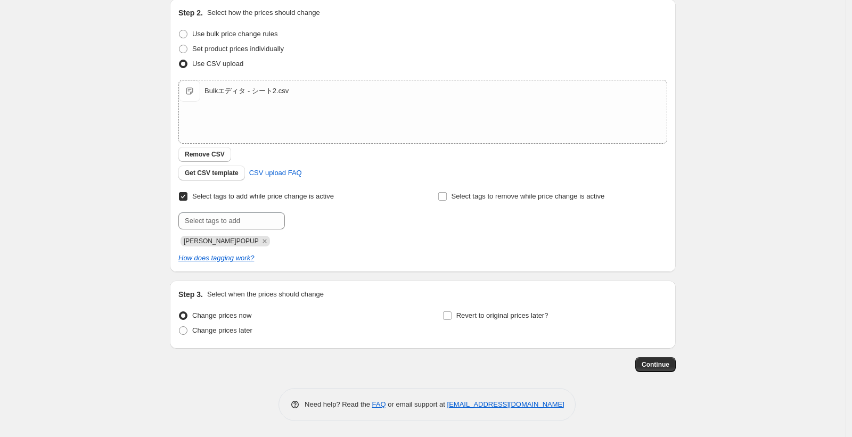
click at [93, 172] on div "Create new price change job. This page is ready Create new price change job Dra…" at bounding box center [423, 160] width 846 height 553
click at [209, 51] on span "Set product prices individually" at bounding box center [238, 49] width 92 height 8
click at [180, 45] on input "Set product prices individually" at bounding box center [179, 45] width 1 height 1
radio input "true"
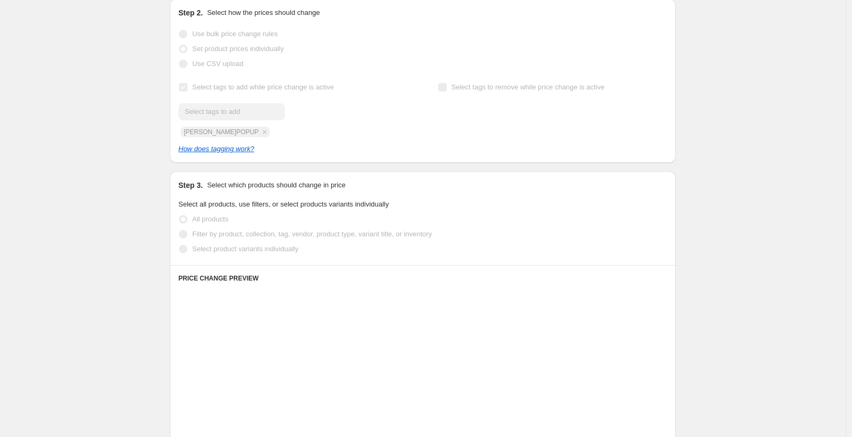
click at [202, 63] on span "Use CSV upload" at bounding box center [217, 64] width 51 height 8
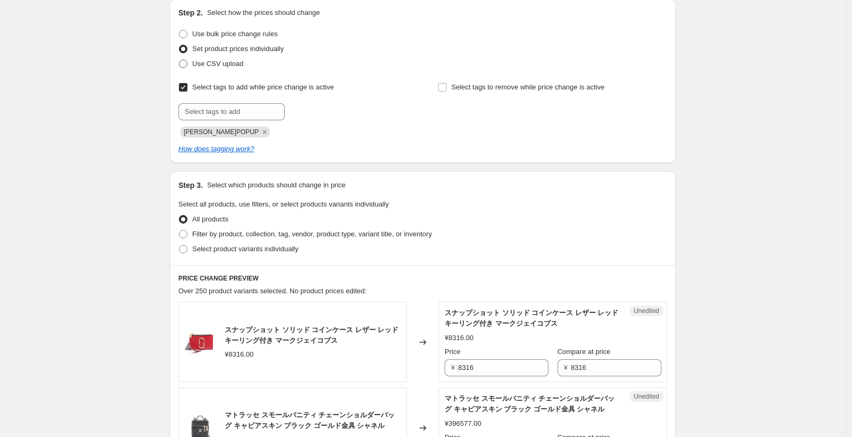
click at [214, 64] on span "Use CSV upload" at bounding box center [217, 64] width 51 height 8
click at [180, 60] on input "Use CSV upload" at bounding box center [179, 60] width 1 height 1
radio input "true"
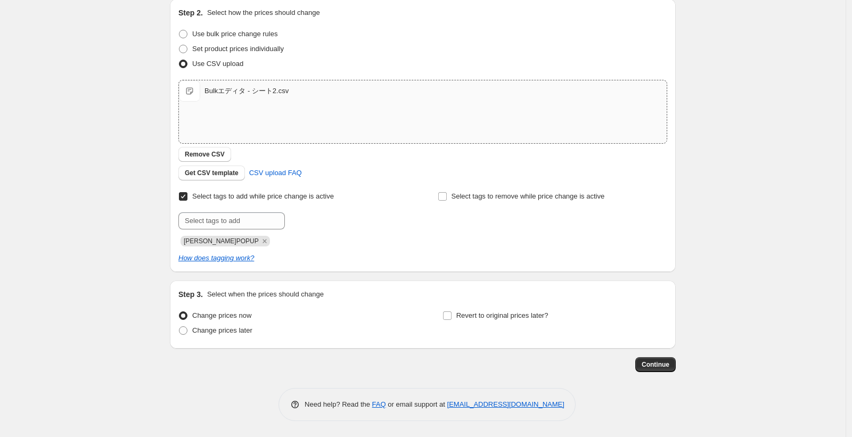
click at [221, 93] on div "Bulkエディタ - シート2.csv" at bounding box center [247, 91] width 84 height 11
type input "C:\fakepath\Bulkエディタ - シート2.csv"
click at [223, 93] on div "Bulkエディタ - シート2.csv" at bounding box center [247, 91] width 84 height 11
click at [200, 97] on span "Bulkエディタ - シート2.csv" at bounding box center [189, 90] width 21 height 21
type input "C:\fakepath\Bulkエディタ - シート5.csv"
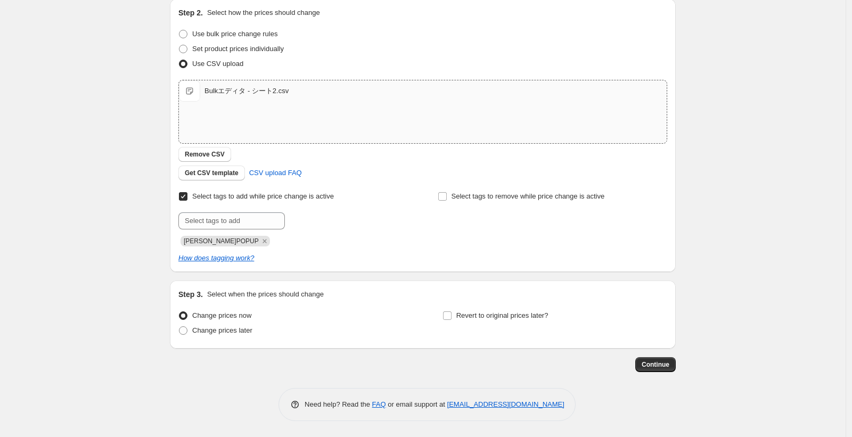
click at [126, 158] on div "Create new price change job. This page is ready Create new price change job Dra…" at bounding box center [423, 160] width 846 height 553
click at [206, 83] on div "Bulkエディタ - シート2.csv Bulkエディタ - シート2.csv" at bounding box center [423, 90] width 488 height 21
type input "C:\fakepath\Bulkエディタ - シート3.csv"
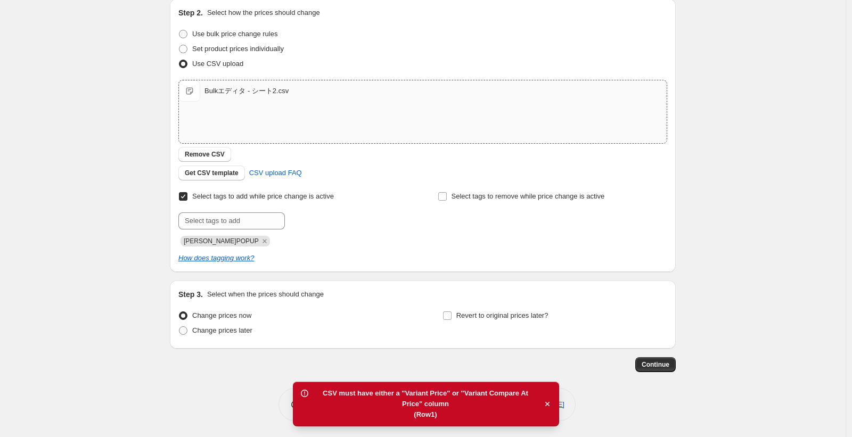
click at [111, 77] on div "Create new price change job. This page is ready Create new price change job Dra…" at bounding box center [423, 160] width 846 height 553
click at [217, 88] on div "Bulkエディタ - シート2.csv" at bounding box center [247, 91] width 84 height 11
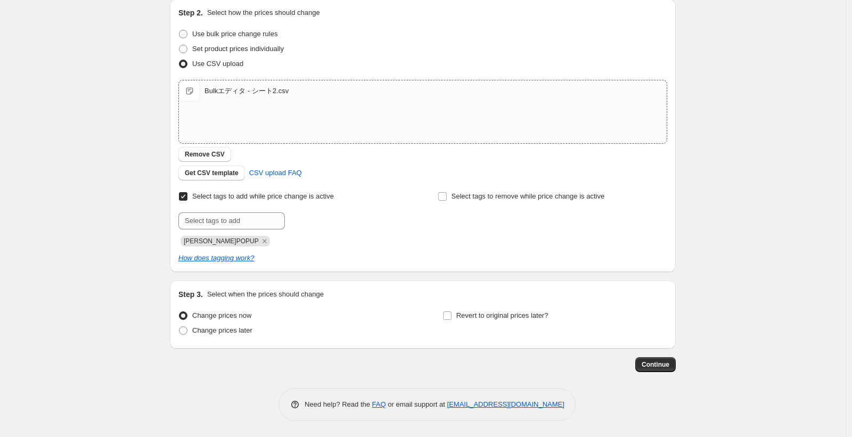
type input "C:\fakepath\Bulkエディタ - シート5.csv"
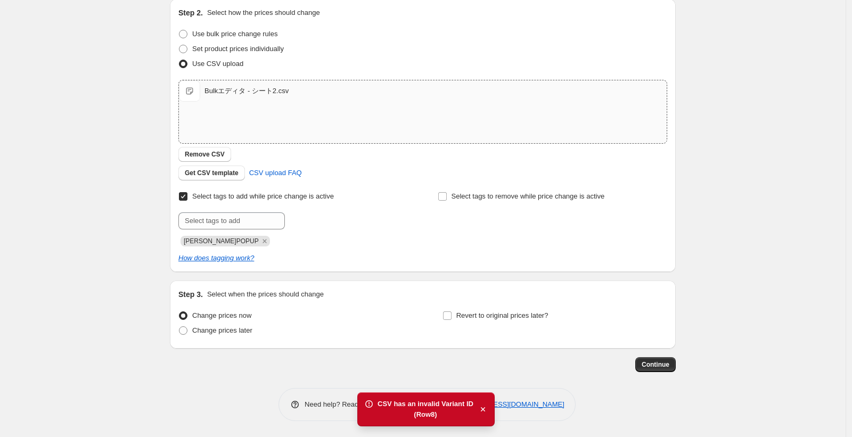
click at [121, 83] on div "Create new price change job. This page is ready Create new price change job Dra…" at bounding box center [423, 160] width 846 height 553
click at [214, 161] on button "Remove CSV" at bounding box center [204, 154] width 53 height 15
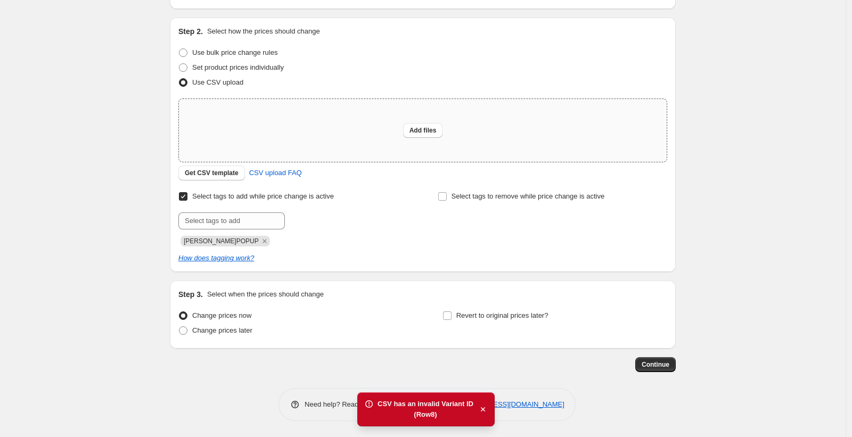
scroll to position [97, 0]
click at [214, 115] on div "Add files" at bounding box center [423, 130] width 488 height 63
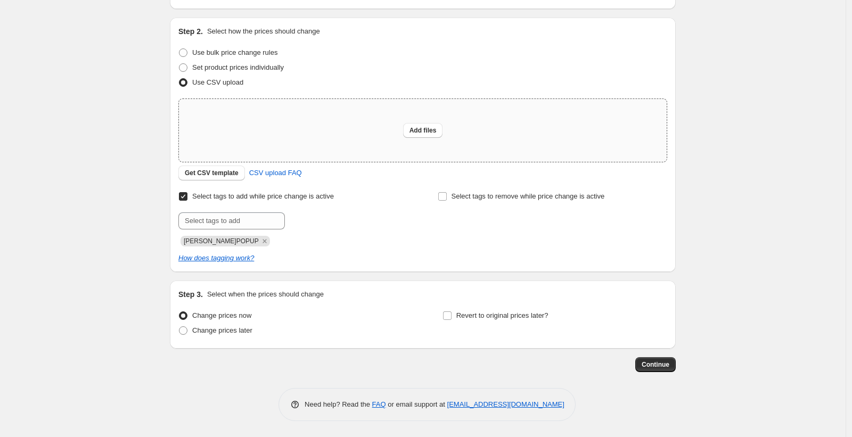
type input "C:\fakepath\Bulkエディタ - シート5.csv"
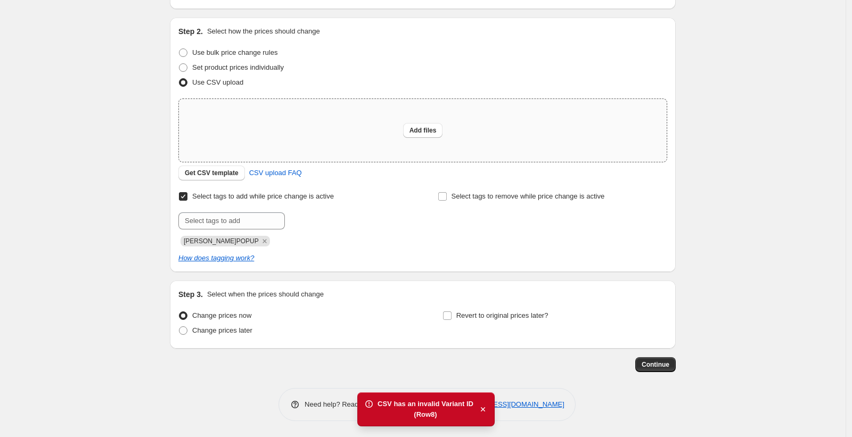
click at [145, 129] on div "Create new price change job. This page is ready Create new price change job Dra…" at bounding box center [423, 170] width 846 height 535
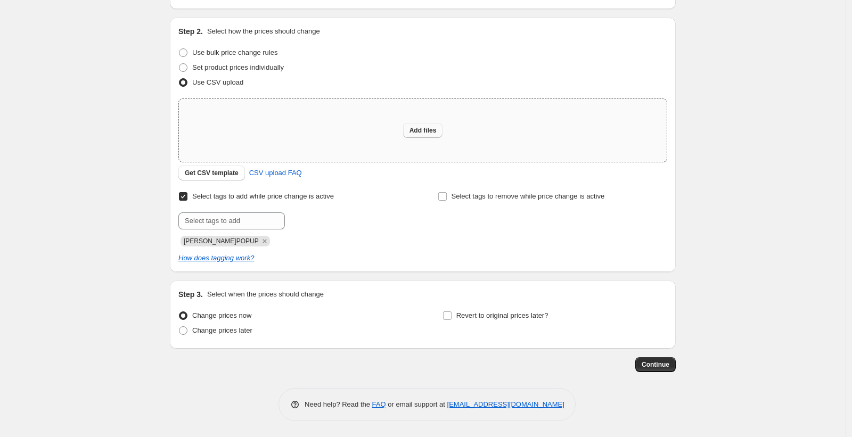
click at [431, 132] on span "Add files" at bounding box center [423, 130] width 27 height 9
click at [127, 224] on div "Create new price change job. This page is ready Create new price change job Dra…" at bounding box center [423, 170] width 846 height 535
click at [426, 133] on span "Add files" at bounding box center [423, 130] width 27 height 9
type input "C:\fakepath\Bulkエディタ - シート3 (1).csv"
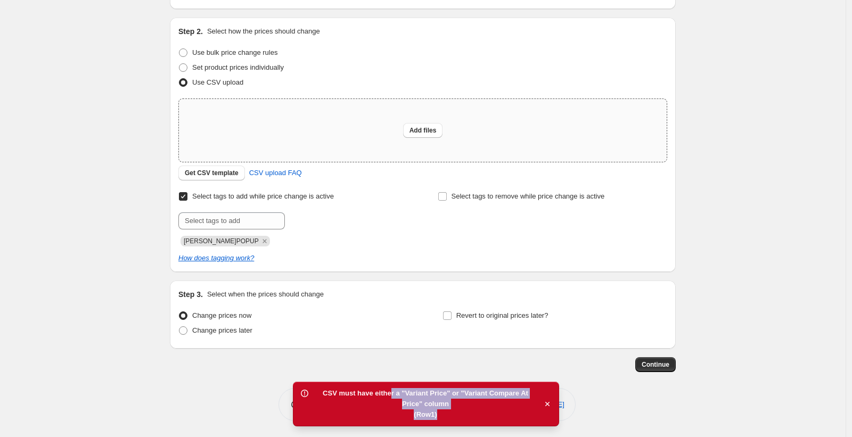
drag, startPoint x: 503, startPoint y: 410, endPoint x: 389, endPoint y: 393, distance: 115.3
click at [389, 393] on div "CSV must have either a "Variant Price" or "Variant Compare At Price" column (Ro…" at bounding box center [425, 404] width 225 height 32
click at [443, 414] on div "(Row 1 )" at bounding box center [425, 415] width 225 height 11
click at [54, 283] on div "Create new price change job. This page is ready Create new price change job Dra…" at bounding box center [423, 170] width 846 height 535
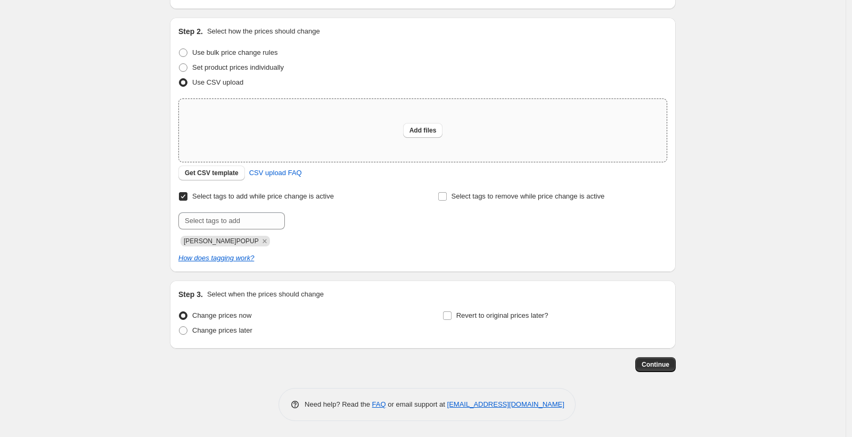
click at [47, 70] on div "Create new price change job. This page is ready Create new price change job Dra…" at bounding box center [423, 170] width 846 height 535
click at [244, 118] on div "Add files" at bounding box center [423, 130] width 488 height 63
type input "C:\fakepath\Bulkエディタ - シート4.csv"
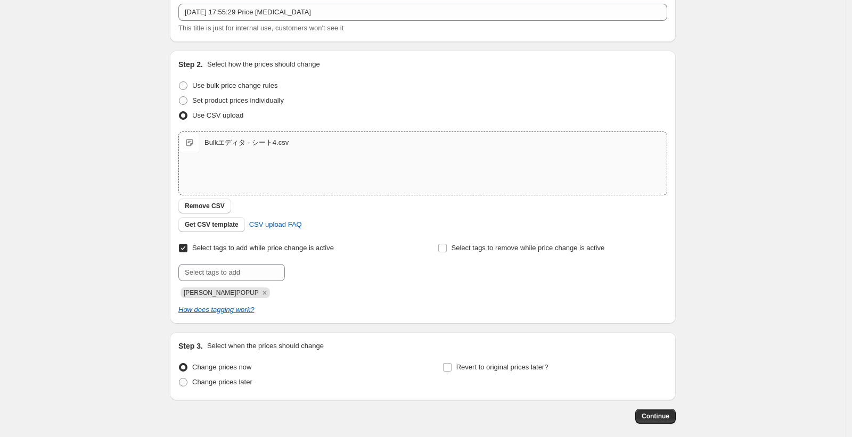
scroll to position [116, 0]
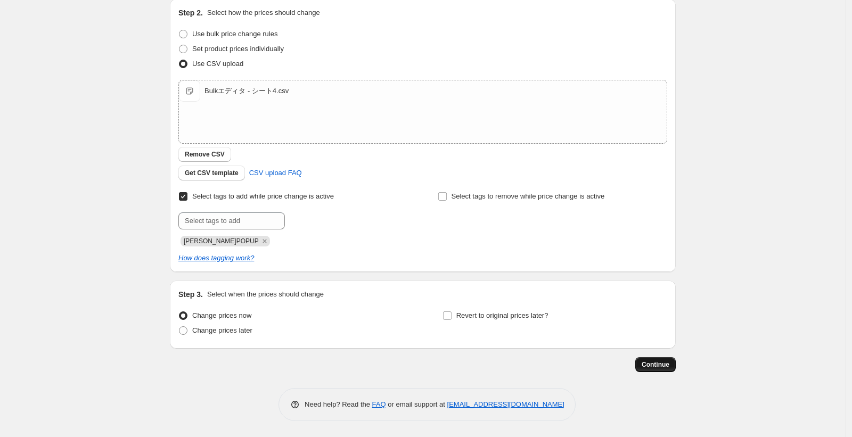
click at [664, 368] on span "Continue" at bounding box center [656, 365] width 28 height 9
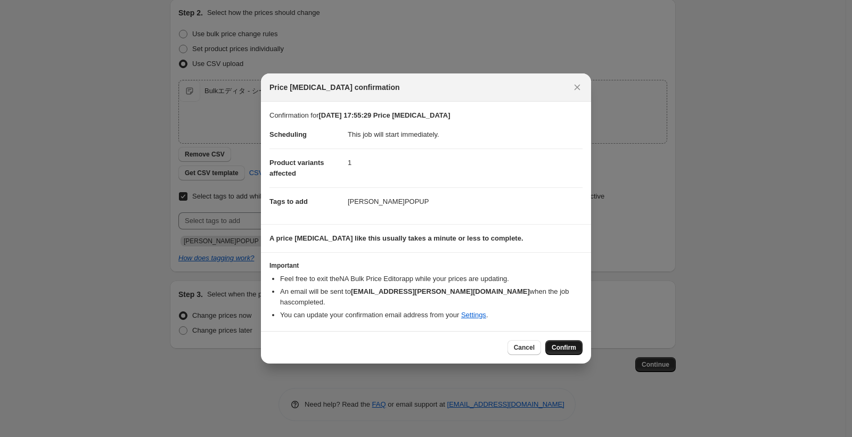
click at [559, 344] on span "Confirm" at bounding box center [564, 348] width 25 height 9
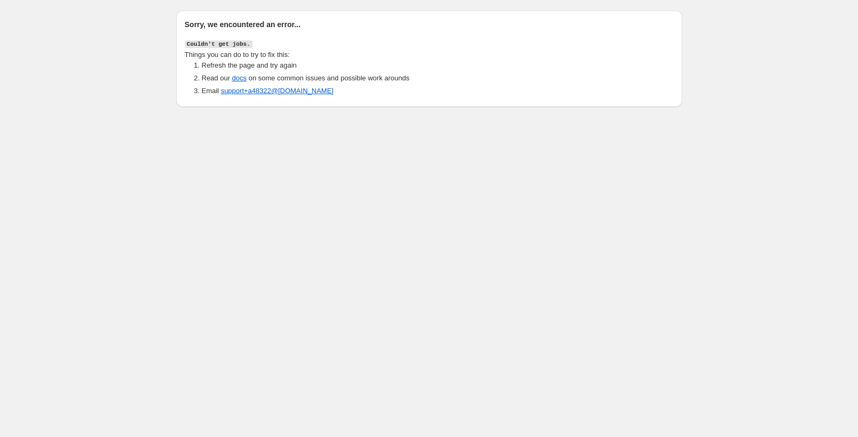
click at [197, 191] on body "Sorry, we encountered an error... Couldn't get jobs. Things you can do to try t…" at bounding box center [429, 218] width 858 height 437
click at [194, 24] on h2 "Sorry, we encountered an error..." at bounding box center [429, 24] width 489 height 11
drag, startPoint x: 191, startPoint y: 44, endPoint x: 281, endPoint y: 59, distance: 90.6
click at [281, 59] on div "Sorry, we encountered an error... Couldn't get jobs. Things you can do to try t…" at bounding box center [429, 57] width 489 height 77
click at [281, 59] on span "Things you can do to try to fix this:" at bounding box center [237, 55] width 105 height 8
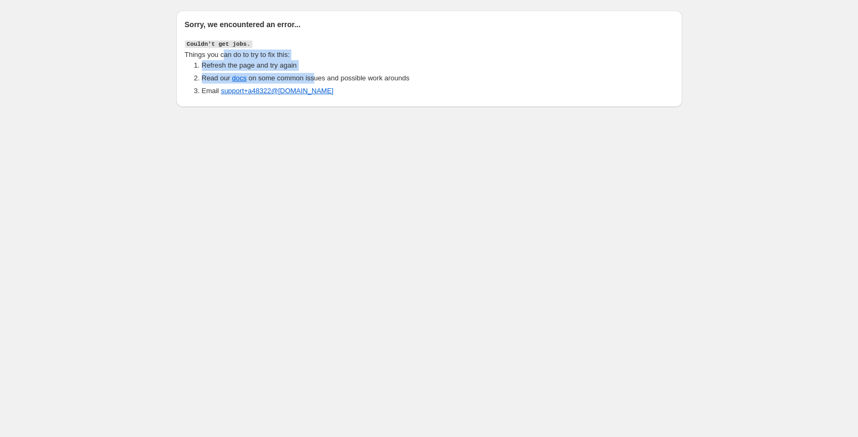
drag, startPoint x: 319, startPoint y: 80, endPoint x: 223, endPoint y: 58, distance: 97.8
click at [224, 59] on div "Things you can do to try to fix this: Refresh the page and try again Read our d…" at bounding box center [429, 73] width 489 height 47
click at [223, 58] on span "Things you can do to try to fix this:" at bounding box center [237, 55] width 105 height 8
click at [190, 55] on span "Things you can do to try to fix this:" at bounding box center [237, 55] width 105 height 8
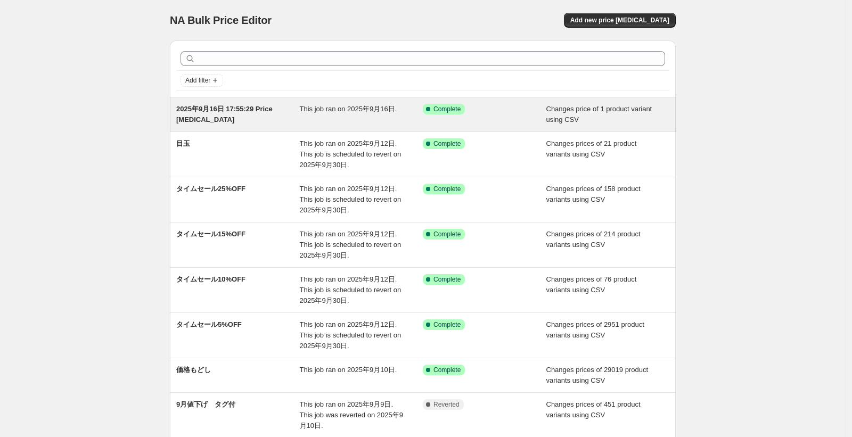
click at [321, 118] on div "This job ran on 2025年9月16日." at bounding box center [362, 114] width 124 height 21
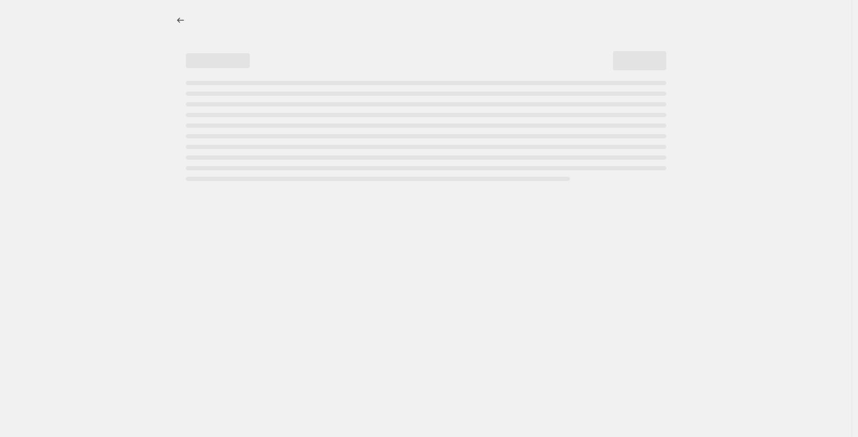
click at [89, 29] on div at bounding box center [426, 218] width 852 height 437
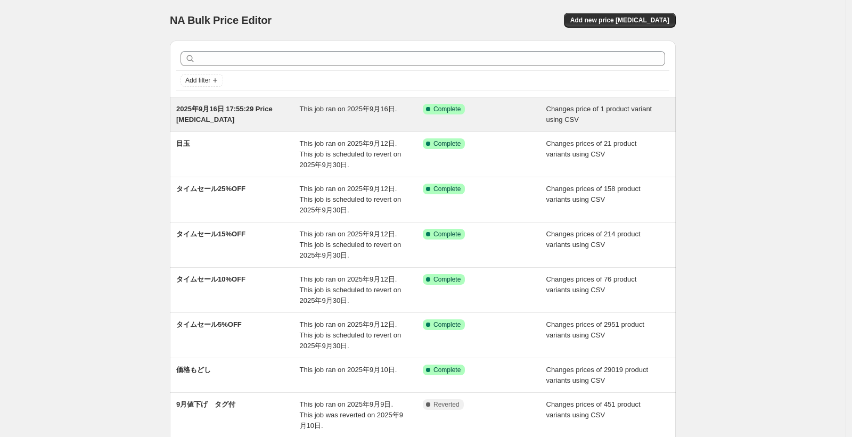
click at [370, 119] on div "This job ran on 2025年9月16日." at bounding box center [362, 114] width 124 height 21
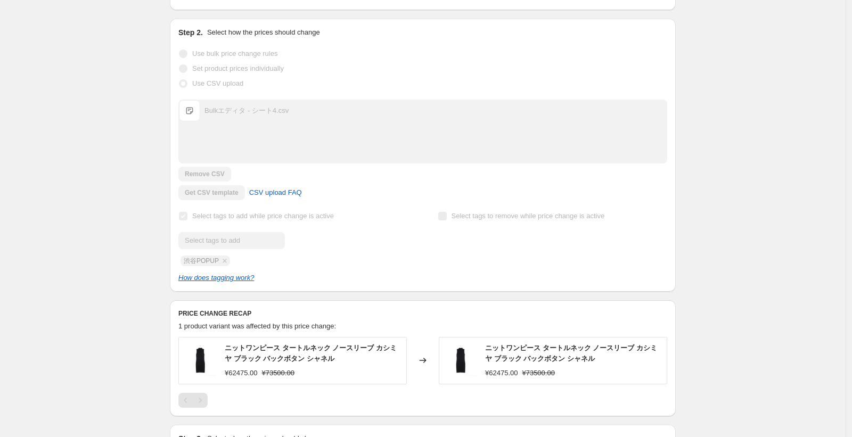
scroll to position [256, 0]
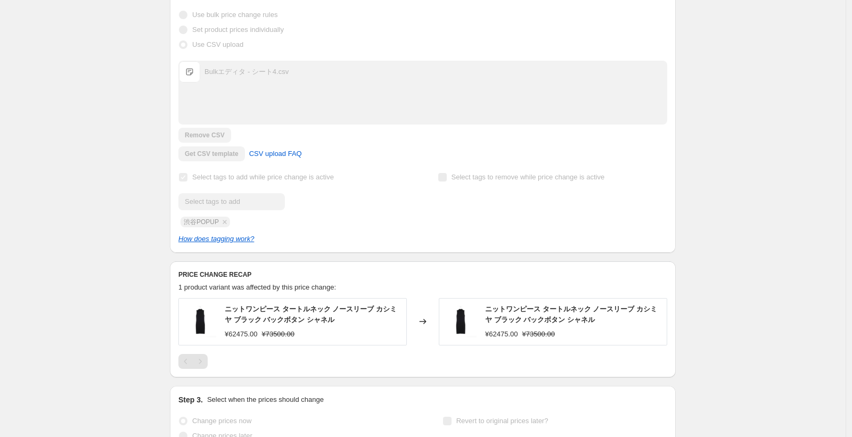
click at [461, 313] on img at bounding box center [461, 322] width 32 height 32
drag, startPoint x: 267, startPoint y: 313, endPoint x: 233, endPoint y: 303, distance: 35.2
click at [235, 304] on div "ニットワンピース タートルネック ノースリーブ カシミヤ ブラック バックボタン シャネル ¥62475.00 ¥73500.00" at bounding box center [313, 321] width 176 height 35
click at [227, 305] on span "ニットワンピース タートルネック ノースリーブ カシミヤ ブラック バックボタン シャネル" at bounding box center [311, 314] width 172 height 19
drag, startPoint x: 232, startPoint y: 295, endPoint x: 301, endPoint y: 299, distance: 69.9
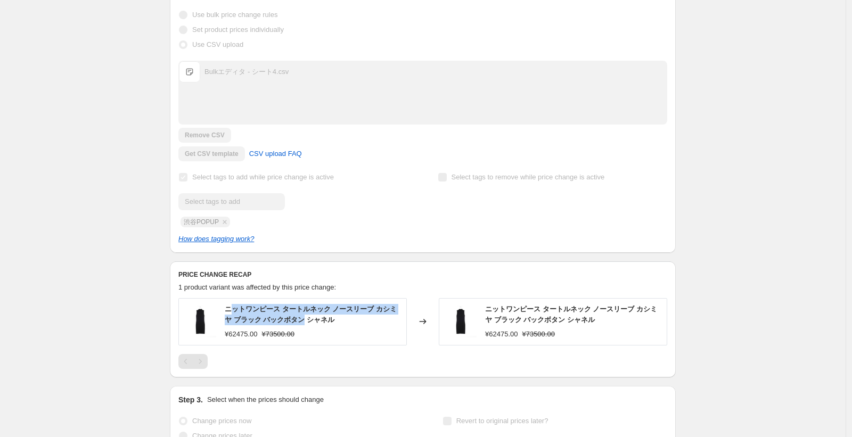
click at [301, 304] on div "ニットワンピース タートルネック ノースリーブ カシミヤ ブラック バックボタン シャネル" at bounding box center [313, 314] width 176 height 21
click at [303, 305] on span "ニットワンピース タートルネック ノースリーブ カシミヤ ブラック バックボタン シャネル" at bounding box center [311, 314] width 172 height 19
drag, startPoint x: 557, startPoint y: 314, endPoint x: 501, endPoint y: 304, distance: 56.2
click at [527, 307] on div "ニットワンピース タートルネック ノースリーブ カシミヤ ブラック バックボタン シャネル ¥62475.00 ¥73500.00" at bounding box center [573, 321] width 176 height 35
click at [497, 305] on span "ニットワンピース タートルネック ノースリーブ カシミヤ ブラック バックボタン シャネル" at bounding box center [571, 314] width 172 height 19
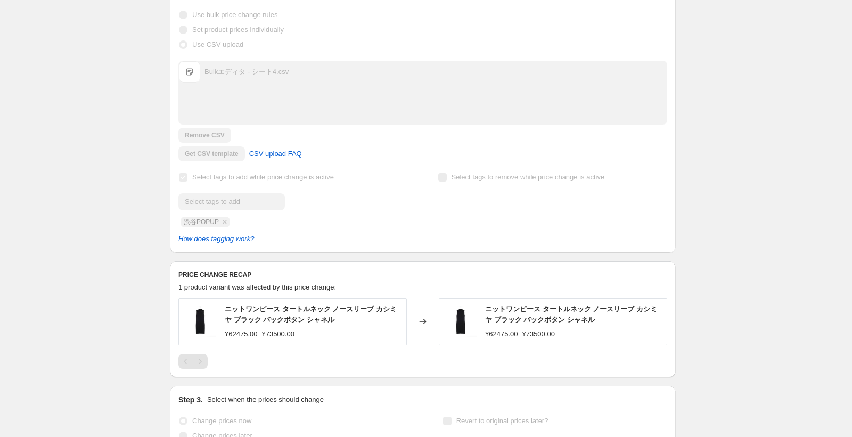
click at [127, 43] on div "2025年9月16日 17:55:29 Price [MEDICAL_DATA]. This page is ready 2025年9月16日 17:55:2…" at bounding box center [423, 131] width 846 height 775
click at [127, 58] on div "2025年9月16日 17:55:29 Price [MEDICAL_DATA]. This page is ready 2025年9月16日 17:55:2…" at bounding box center [423, 131] width 846 height 775
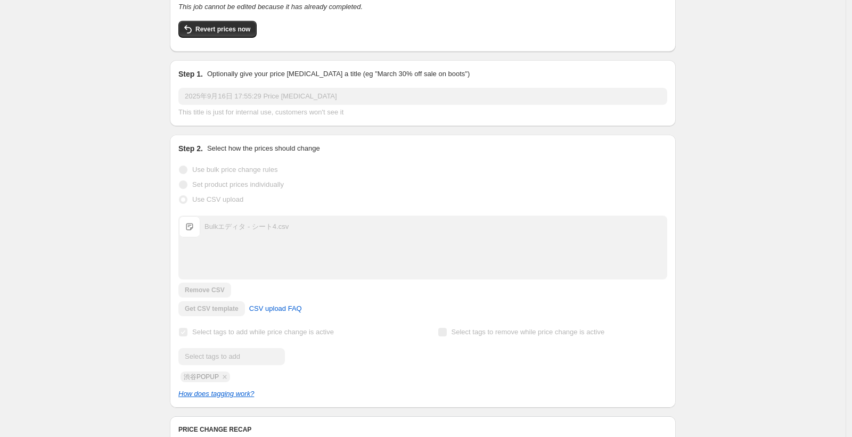
scroll to position [0, 0]
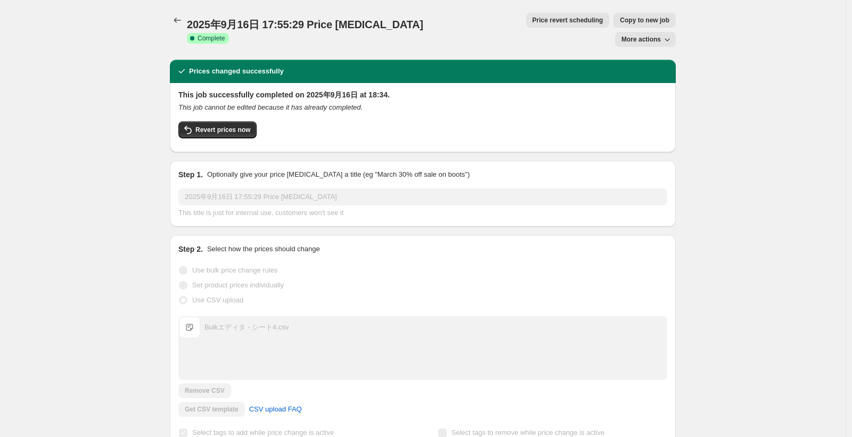
click at [668, 32] on button "More actions" at bounding box center [645, 39] width 61 height 15
click at [668, 67] on button "Delete job" at bounding box center [653, 60] width 64 height 17
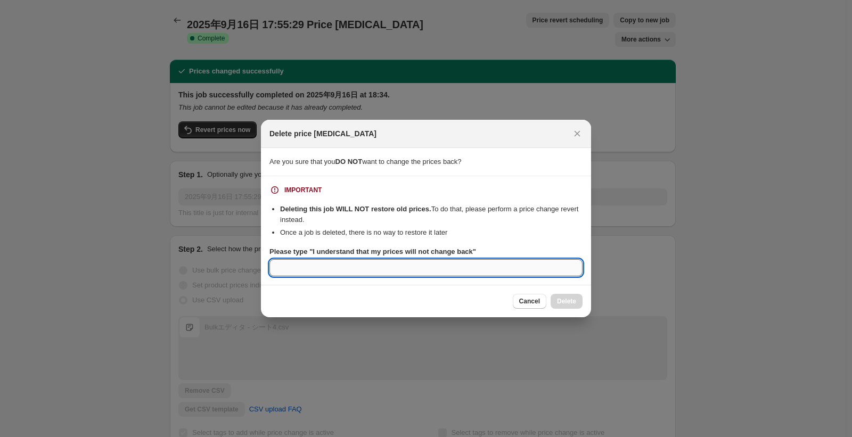
click at [325, 264] on input "Please type "I understand that my prices will not change back"" at bounding box center [426, 267] width 313 height 17
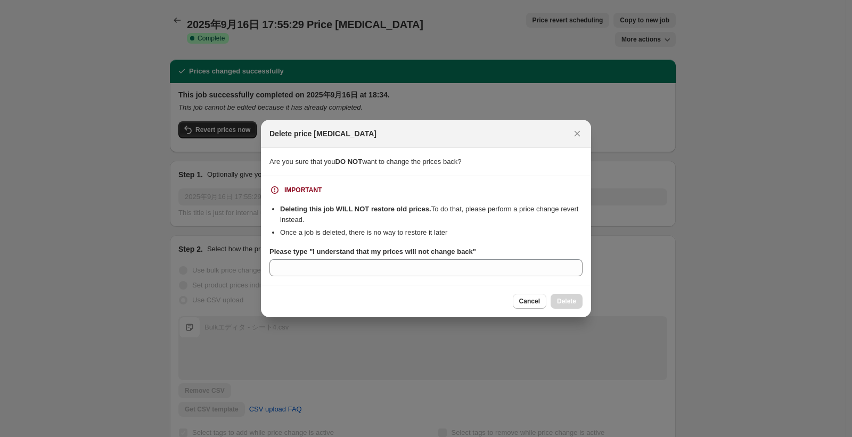
click at [417, 218] on li "Deleting this job WILL NOT restore old prices. To do that, please perform a pri…" at bounding box center [431, 214] width 303 height 21
click at [321, 190] on div "IMPORTANT" at bounding box center [302, 190] width 37 height 9
click at [574, 132] on icon "Close" at bounding box center [577, 133] width 11 height 11
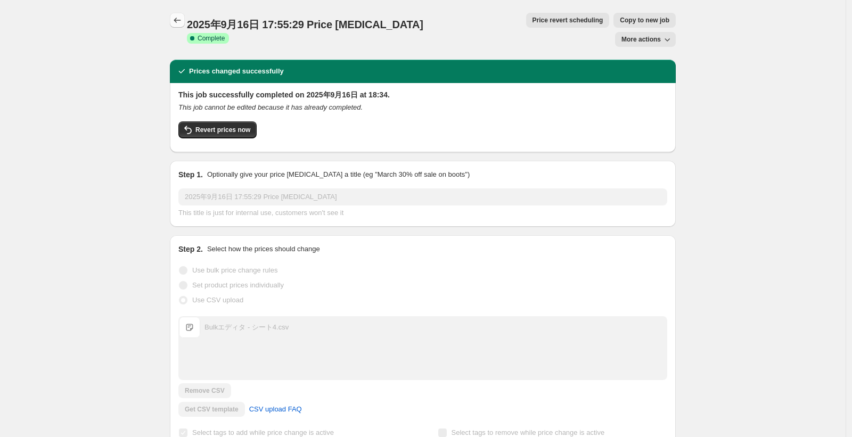
click at [185, 21] on button "Price change jobs" at bounding box center [177, 20] width 15 height 15
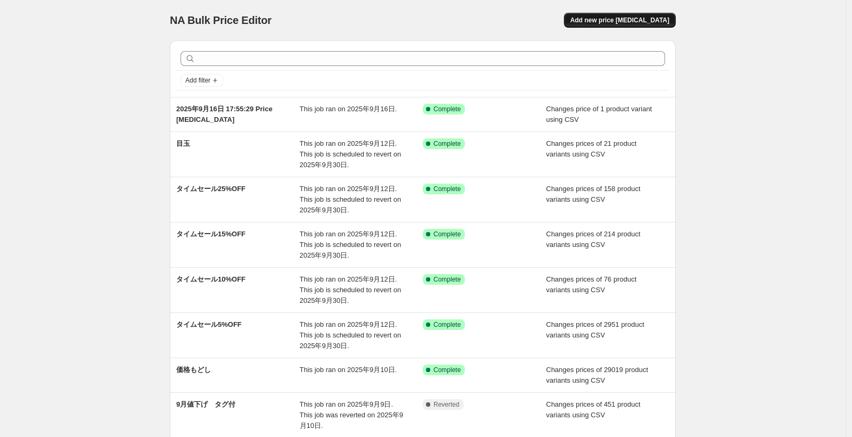
click at [637, 19] on span "Add new price [MEDICAL_DATA]" at bounding box center [619, 20] width 99 height 9
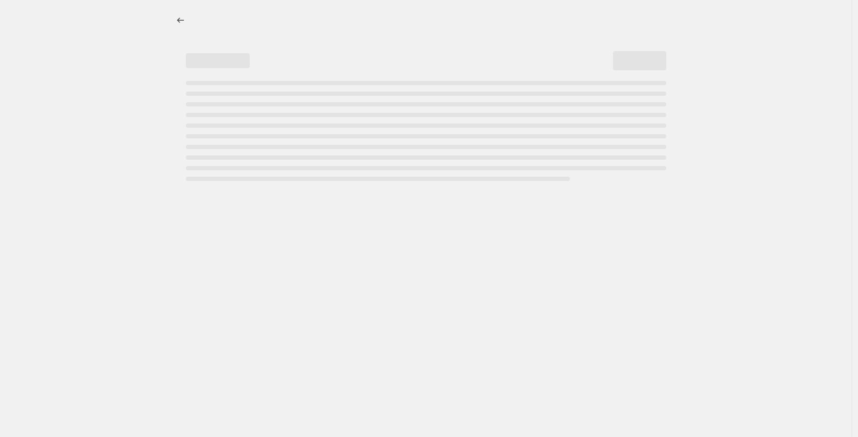
select select "percentage"
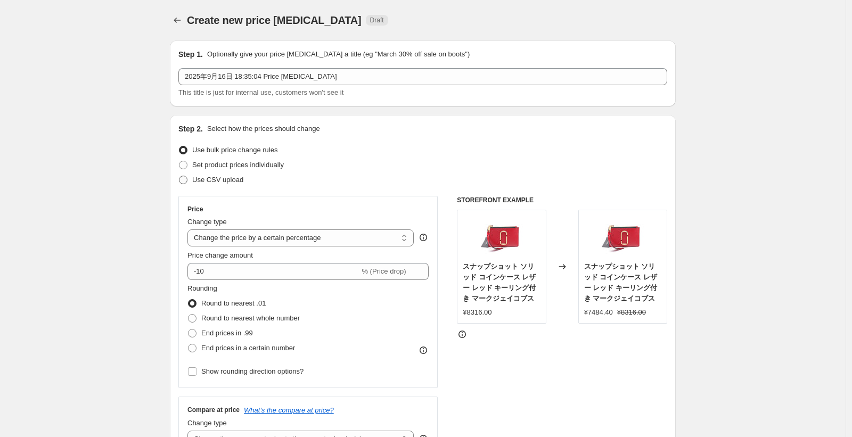
click at [210, 182] on span "Use CSV upload" at bounding box center [217, 180] width 51 height 8
click at [180, 176] on input "Use CSV upload" at bounding box center [179, 176] width 1 height 1
radio input "true"
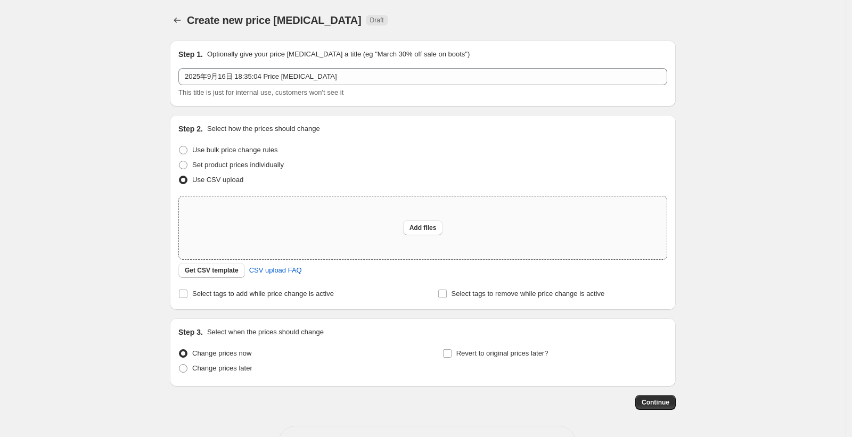
click at [337, 231] on div "Add files" at bounding box center [423, 228] width 488 height 63
type input "C:\fakepath\渋谷POPUP Shopify用リスト - シート7.csv"
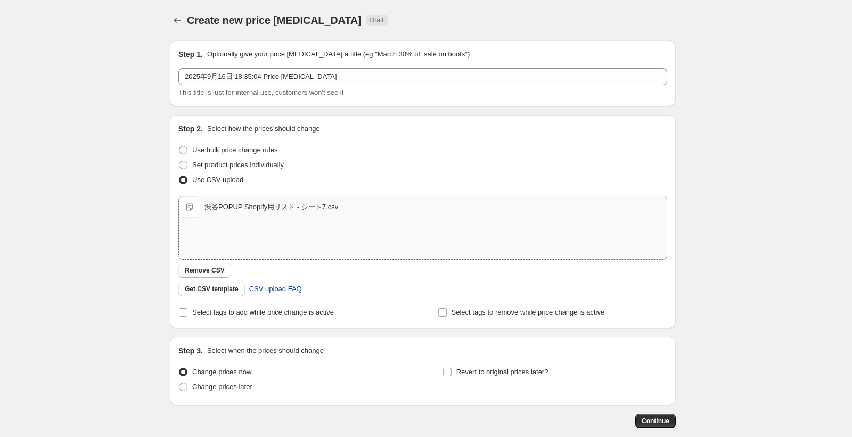
scroll to position [56, 0]
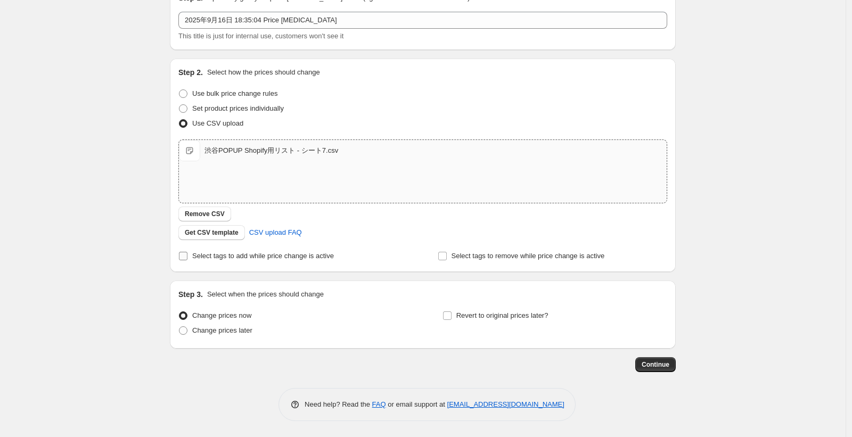
click at [231, 252] on span "Select tags to add while price change is active" at bounding box center [263, 256] width 142 height 8
click at [187, 252] on input "Select tags to add while price change is active" at bounding box center [183, 256] width 9 height 9
checkbox input "true"
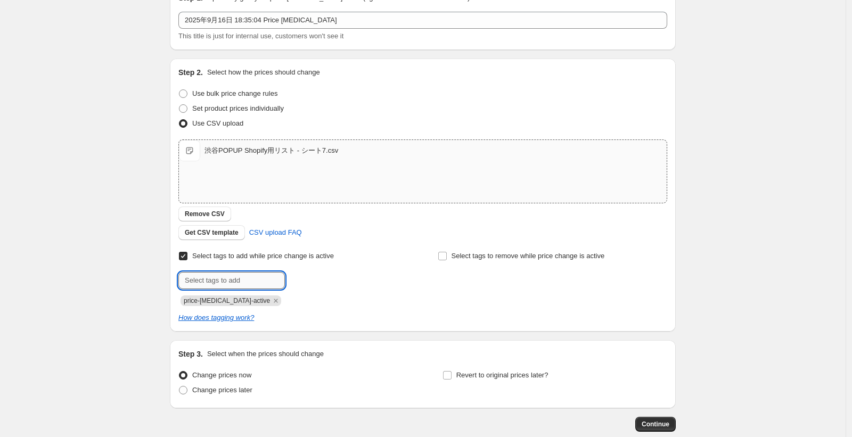
click at [221, 277] on input "text" at bounding box center [231, 280] width 107 height 17
type input "渋谷POPUP"
click at [322, 280] on span "渋谷POPUP" at bounding box center [325, 279] width 35 height 7
click at [274, 300] on icon "Remove price-change-job-active" at bounding box center [276, 301] width 4 height 4
click at [124, 264] on div "Create new price change job. This page is ready Create new price change job Dra…" at bounding box center [423, 220] width 846 height 553
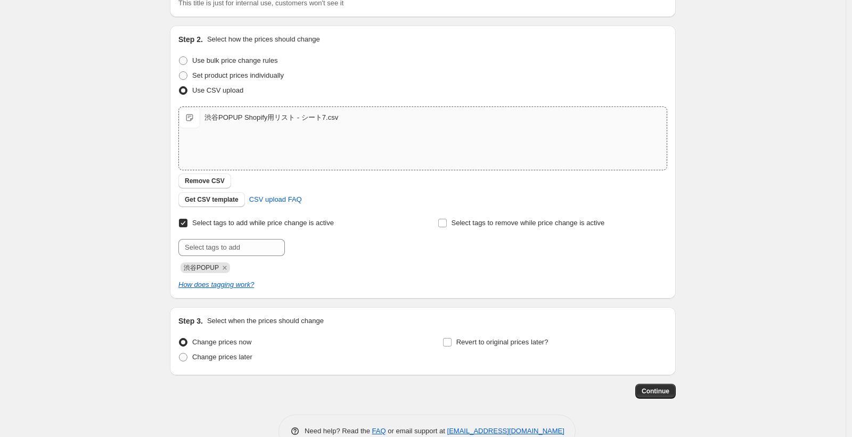
scroll to position [116, 0]
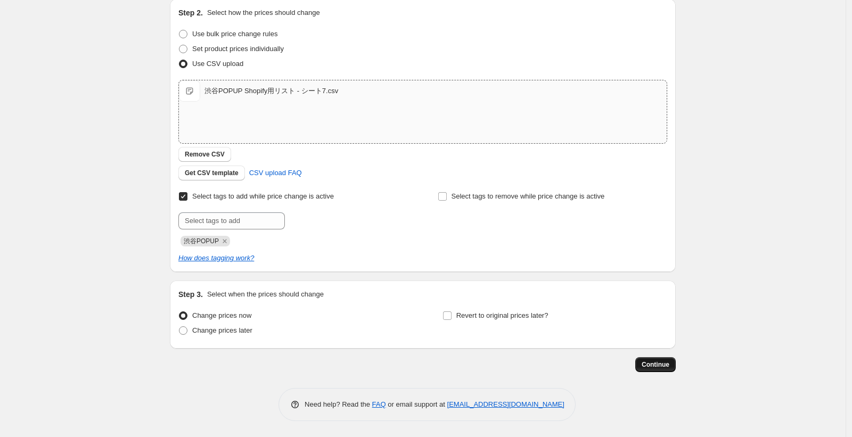
click at [674, 364] on button "Continue" at bounding box center [655, 364] width 40 height 15
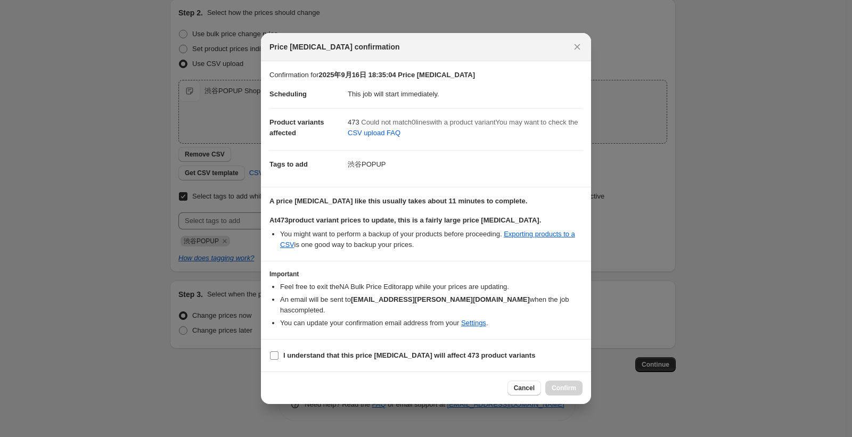
click at [391, 354] on b "I understand that this price change job will affect 473 product variants" at bounding box center [409, 356] width 252 height 8
click at [279, 354] on input "I understand that this price change job will affect 473 product variants" at bounding box center [274, 356] width 9 height 9
checkbox input "true"
drag, startPoint x: 396, startPoint y: 100, endPoint x: 450, endPoint y: 101, distance: 54.3
click at [437, 100] on dd "This job will start immediately." at bounding box center [465, 94] width 235 height 28
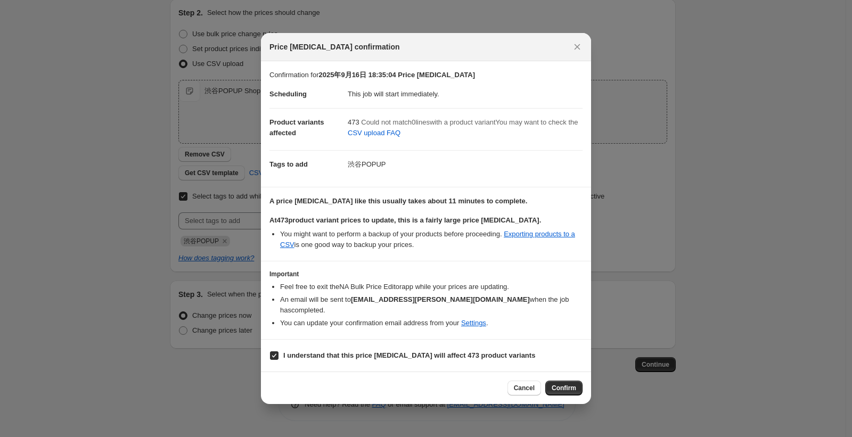
click at [450, 101] on dd "This job will start immediately." at bounding box center [465, 94] width 235 height 28
click at [568, 386] on span "Confirm" at bounding box center [564, 388] width 25 height 9
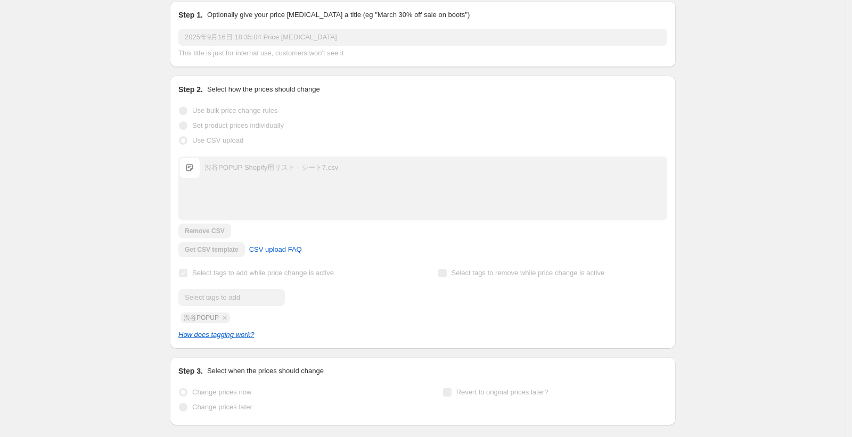
scroll to position [144, 0]
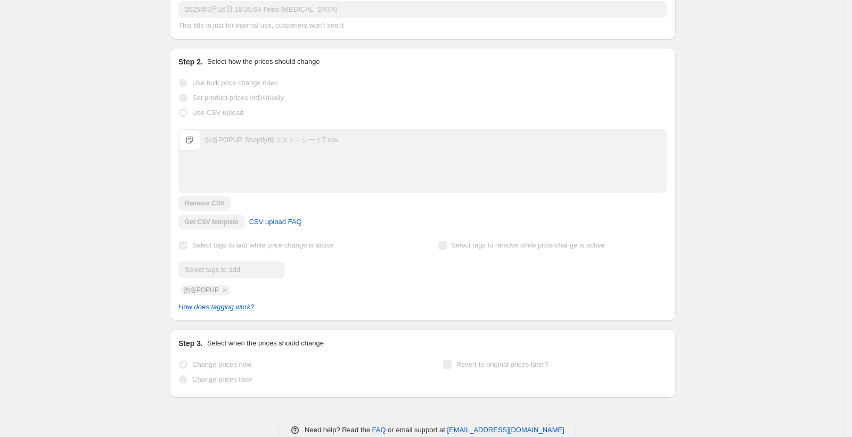
click at [93, 82] on div "2025年9月16日 18:35:04 Price change job. This page is ready 2025年9月16日 18:35:04 Pr…" at bounding box center [423, 159] width 846 height 607
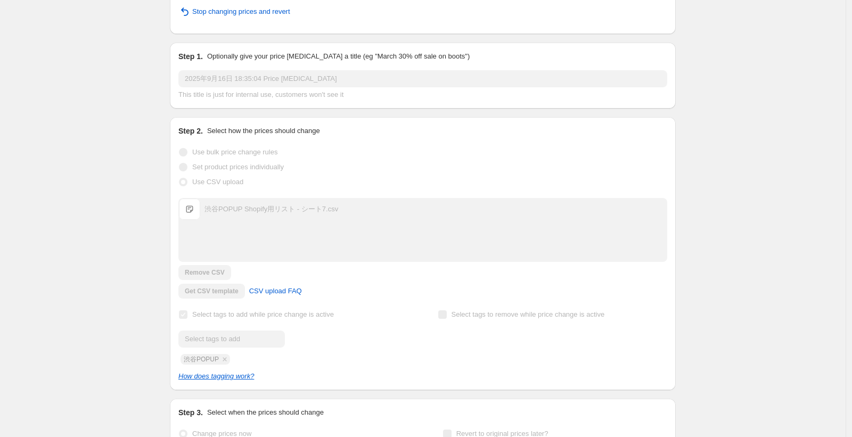
scroll to position [128, 0]
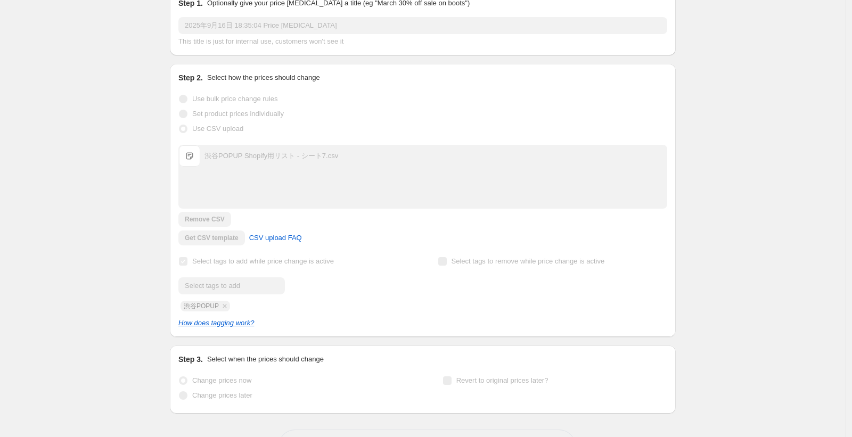
click at [56, 58] on div "2025年9月16日 18:35:04 Price change job. This page is ready 2025年9月16日 18:35:04 Pr…" at bounding box center [423, 175] width 846 height 607
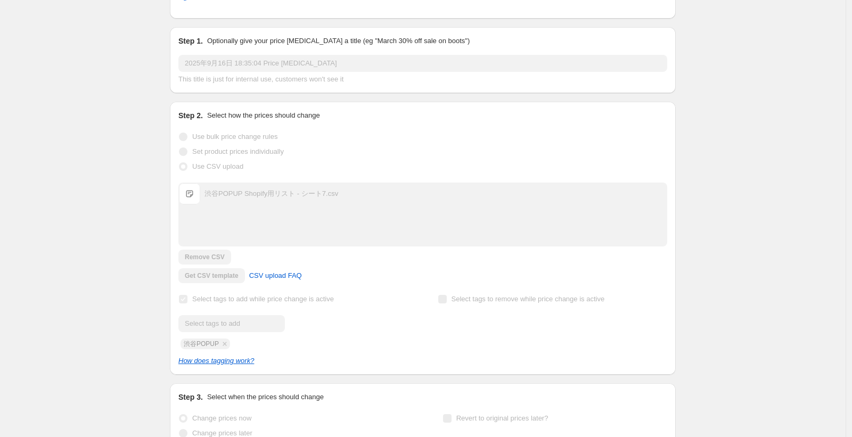
scroll to position [0, 0]
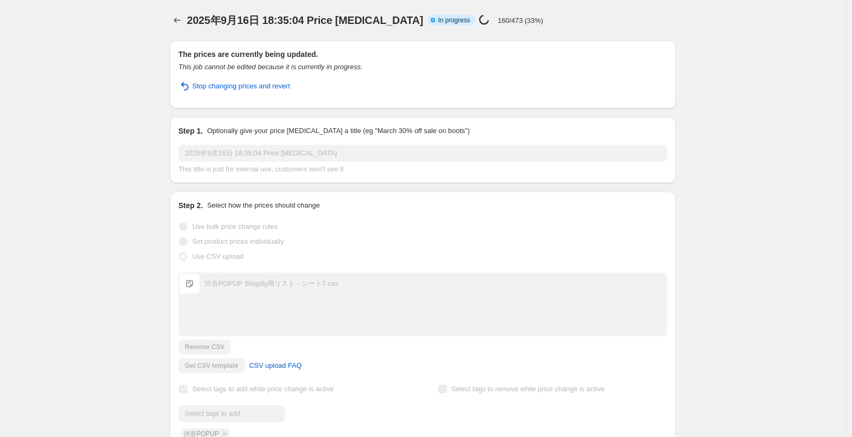
click at [74, 115] on div "2025年9月16日 18:35:04 Price change job. This page is ready 2025年9月16日 18:35:04 Pr…" at bounding box center [423, 303] width 846 height 607
click at [133, 86] on div "2025年9月16日 18:35:04 Price change job. This page is ready 2025年9月16日 18:35:04 Pr…" at bounding box center [423, 303] width 846 height 607
drag, startPoint x: 477, startPoint y: 19, endPoint x: 520, endPoint y: 23, distance: 43.9
click at [510, 23] on div "Price change job in progress... 190/473 (40%)" at bounding box center [511, 20] width 64 height 12
click at [521, 23] on p "190/473 (40%)" at bounding box center [520, 21] width 45 height 8
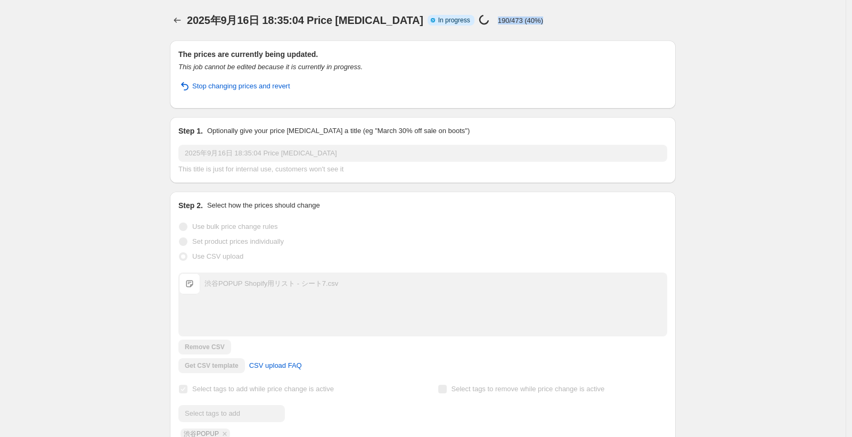
drag, startPoint x: 551, startPoint y: 19, endPoint x: 447, endPoint y: 22, distance: 103.9
click at [447, 22] on div "2025年9月16日 18:35:04 Price change job Info Partially complete In progress Price …" at bounding box center [396, 20] width 418 height 15
click at [590, 30] on div "2025年9月16日 18:35:04 Price change job. This page is ready 2025年9月16日 18:35:04 Pr…" at bounding box center [423, 20] width 506 height 40
drag, startPoint x: 474, startPoint y: 21, endPoint x: 545, endPoint y: 20, distance: 71.4
click at [545, 20] on div "2025年9月16日 18:35:04 Price change job Info Partially complete In progress Price …" at bounding box center [396, 20] width 418 height 15
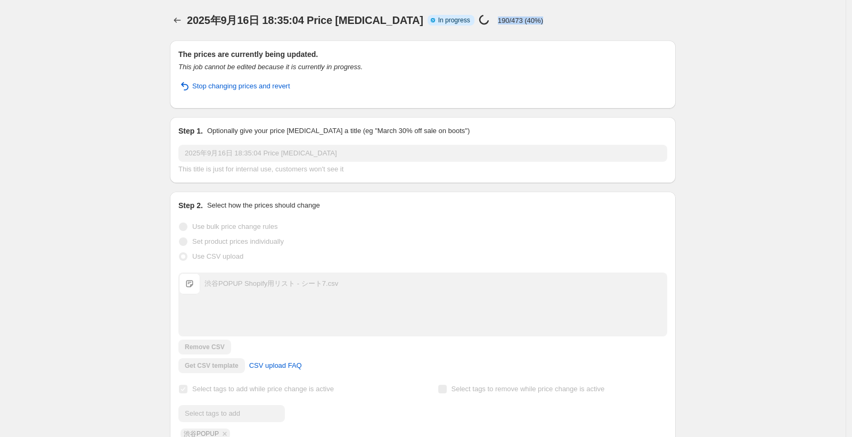
click at [545, 20] on div "2025年9月16日 18:35:04 Price change job Info Partially complete In progress Price …" at bounding box center [396, 20] width 418 height 15
click at [151, 76] on div "2025年9月16日 18:35:04 Price change job. This page is ready 2025年9月16日 18:35:04 Pr…" at bounding box center [423, 303] width 846 height 607
click at [133, 105] on div "2025年9月16日 18:35:04 Price change job. This page is ready 2025年9月16日 18:35:04 Pr…" at bounding box center [423, 303] width 846 height 607
drag, startPoint x: 525, startPoint y: 19, endPoint x: 467, endPoint y: 21, distance: 57.6
click at [467, 21] on div "2025年9月16日 18:35:04 Price change job Info Partially complete In progress Price …" at bounding box center [396, 20] width 418 height 15
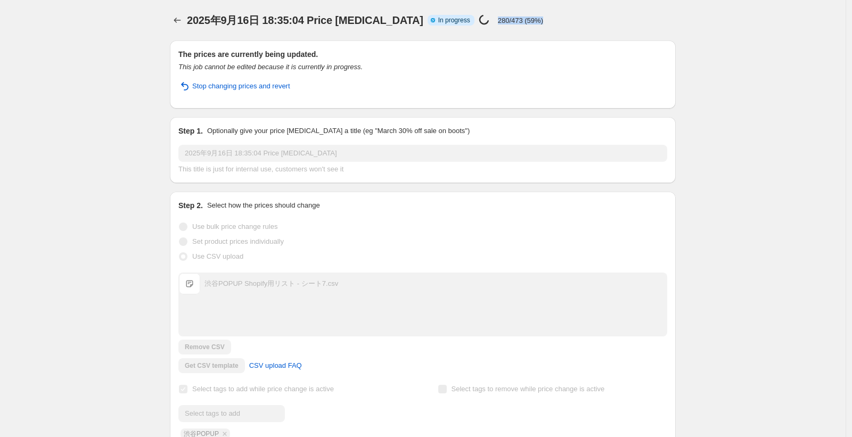
click at [504, 22] on p "280/473 (59%)" at bounding box center [520, 21] width 45 height 8
